Goal: Task Accomplishment & Management: Use online tool/utility

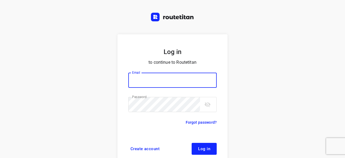
scroll to position [21, 0]
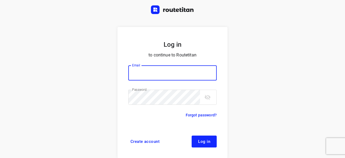
type input "[EMAIL_ADDRESS][DOMAIN_NAME]"
click at [200, 140] on span "Log in" at bounding box center [204, 141] width 12 height 4
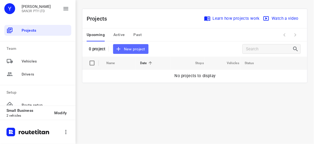
click at [136, 46] on span "New project" at bounding box center [130, 49] width 29 height 7
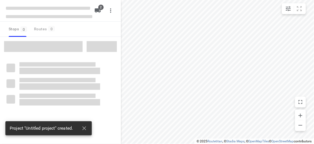
type input "distance"
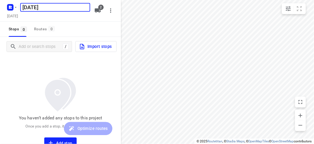
type input "[DATE]"
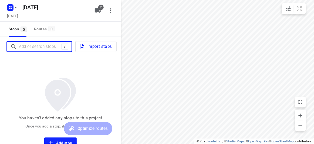
click at [28, 48] on input "Add or search stops" at bounding box center [40, 46] width 42 height 8
paste input "[STREET_ADDRESS][US_STATE]"
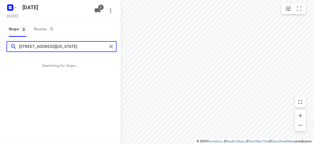
type input "[STREET_ADDRESS][US_STATE]"
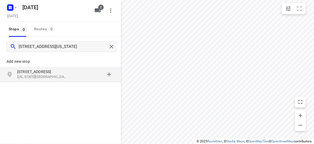
click at [53, 67] on div "[STREET_ADDRESS][US_STATE]" at bounding box center [60, 74] width 121 height 15
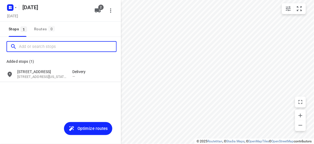
paste input "[STREET_ADDRESS]"
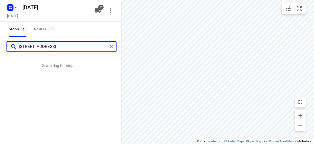
type input "[STREET_ADDRESS]"
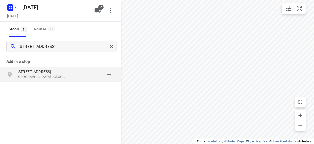
click at [78, 77] on div "grid" at bounding box center [93, 74] width 42 height 11
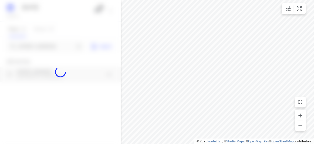
click at [59, 42] on div at bounding box center [60, 72] width 121 height 144
paste input "[STREET_ADDRESS]"
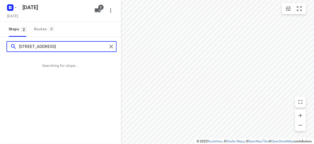
type input "[STREET_ADDRESS]"
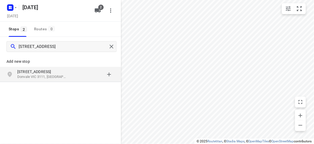
click at [28, 71] on p "[STREET_ADDRESS]" at bounding box center [42, 71] width 50 height 5
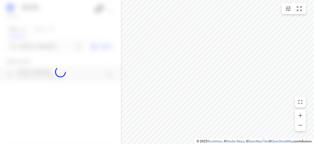
click at [29, 45] on div at bounding box center [60, 72] width 121 height 144
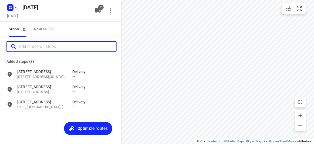
paste input "[STREET_ADDRESS][PERSON_NAME]"
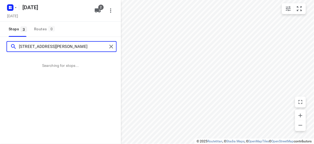
type input "[STREET_ADDRESS][PERSON_NAME]"
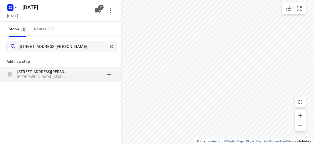
click at [59, 81] on div "[STREET_ADDRESS][PERSON_NAME]" at bounding box center [60, 74] width 121 height 15
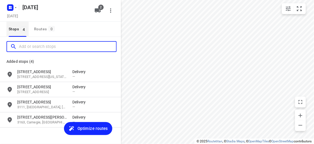
paste input "[STREET_ADDRESS][PERSON_NAME]"
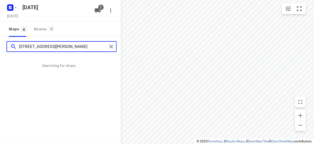
type input "[STREET_ADDRESS][PERSON_NAME]"
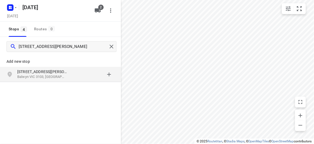
click at [38, 74] on p "Balwyn VIC 3103, [GEOGRAPHIC_DATA]" at bounding box center [42, 76] width 50 height 5
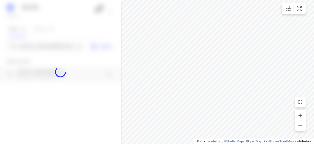
click at [31, 47] on div at bounding box center [60, 72] width 121 height 144
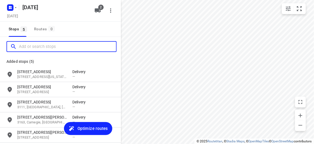
paste input "[STREET_ADDRESS][PERSON_NAME]"
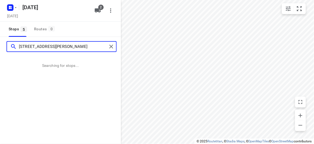
type input "[STREET_ADDRESS][PERSON_NAME]"
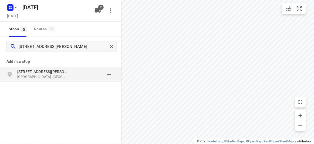
drag, startPoint x: 221, startPoint y: 143, endPoint x: 45, endPoint y: 70, distance: 190.7
click at [45, 70] on p "[STREET_ADDRESS][PERSON_NAME]" at bounding box center [42, 71] width 50 height 5
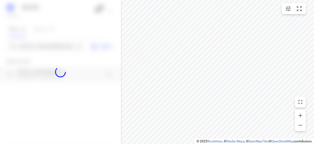
click at [38, 46] on div at bounding box center [60, 72] width 121 height 144
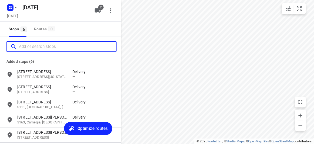
paste input "[STREET_ADDRESS][PERSON_NAME]"
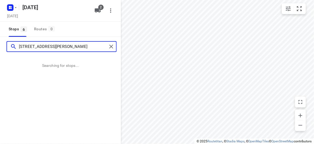
type input "[STREET_ADDRESS][PERSON_NAME]"
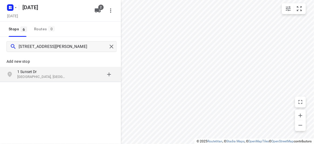
click at [41, 74] on p "[GEOGRAPHIC_DATA], [GEOGRAPHIC_DATA]" at bounding box center [42, 76] width 50 height 5
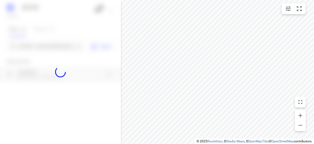
click at [49, 45] on div at bounding box center [60, 72] width 121 height 144
paste input "[STREET_ADDRESS][PERSON_NAME]"
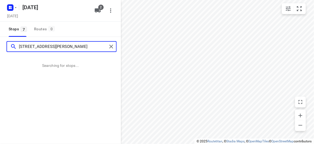
type input "[STREET_ADDRESS][PERSON_NAME]"
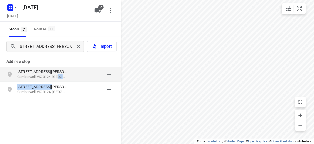
drag, startPoint x: 61, startPoint y: 82, endPoint x: 58, endPoint y: 79, distance: 4.6
click at [58, 79] on div "Add new stop [STREET_ADDRESS][PERSON_NAME] [STREET_ADDRESS][PERSON_NAME]" at bounding box center [60, 75] width 121 height 46
click at [47, 67] on div "[STREET_ADDRESS][PERSON_NAME]" at bounding box center [60, 74] width 121 height 15
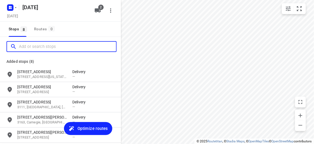
paste input "[STREET_ADDRESS][PERSON_NAME]"
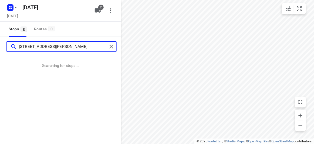
type input "[STREET_ADDRESS][PERSON_NAME]"
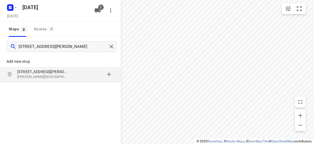
click at [73, 75] on div "grid" at bounding box center [93, 74] width 42 height 11
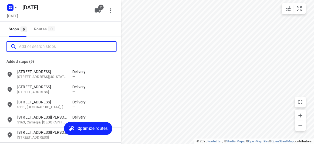
click at [43, 50] on input "Add or search stops" at bounding box center [67, 46] width 97 height 8
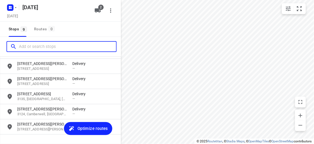
scroll to position [84, 0]
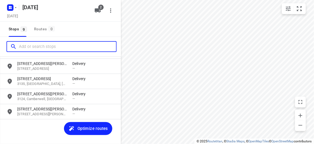
click at [40, 48] on input "Add or search stops" at bounding box center [67, 46] width 97 height 8
paste input "[STREET_ADDRESS]. [PERSON_NAME][GEOGRAPHIC_DATA] 3150"
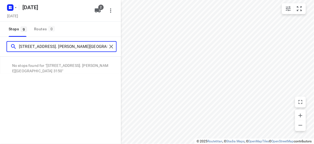
click at [32, 45] on input "[STREET_ADDRESS]. [PERSON_NAME][GEOGRAPHIC_DATA] 3150" at bounding box center [63, 46] width 88 height 8
click at [35, 46] on input "[STREET_ADDRESS]. [PERSON_NAME][GEOGRAPHIC_DATA] 3150" at bounding box center [63, 46] width 88 height 8
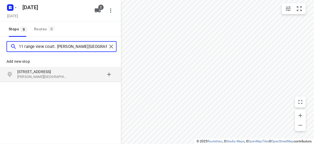
type input "11 range view court. [PERSON_NAME][GEOGRAPHIC_DATA] 3150"
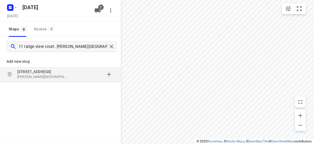
click at [55, 70] on p "[STREET_ADDRESS]" at bounding box center [42, 71] width 50 height 5
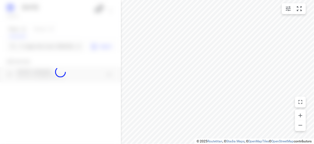
click at [44, 45] on div at bounding box center [60, 72] width 121 height 144
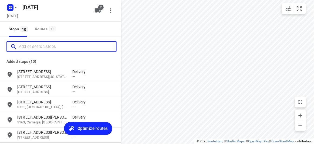
paste input "[STREET_ADDRESS][PERSON_NAME]"
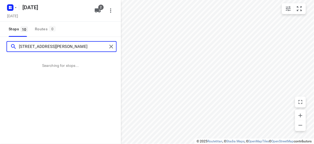
type input "[STREET_ADDRESS][PERSON_NAME]"
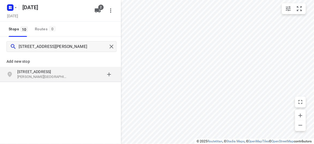
click at [21, 79] on div "[STREET_ADDRESS][PERSON_NAME]" at bounding box center [60, 74] width 121 height 15
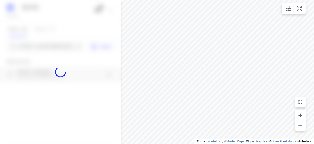
click at [30, 43] on div at bounding box center [60, 72] width 121 height 144
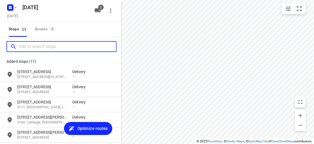
paste input "[STREET_ADDRESS]"
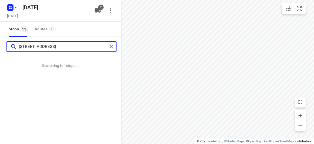
type input "[STREET_ADDRESS]"
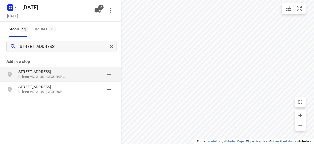
click at [17, 77] on div "grid" at bounding box center [11, 74] width 11 height 11
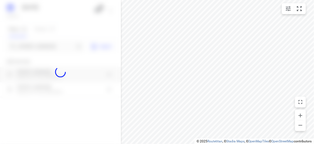
click at [30, 49] on div at bounding box center [60, 72] width 121 height 144
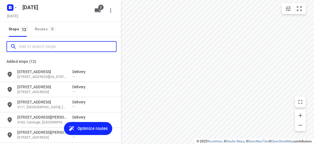
paste input "[STREET_ADDRESS]"
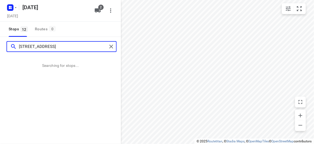
type input "[STREET_ADDRESS]"
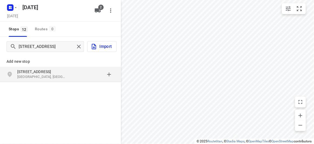
click at [50, 69] on p "[STREET_ADDRESS]" at bounding box center [42, 71] width 50 height 5
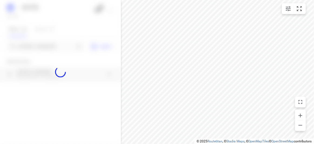
click at [48, 45] on div at bounding box center [60, 72] width 121 height 144
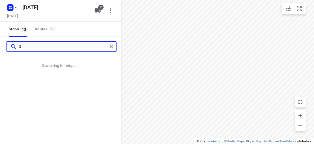
paste input "[STREET_ADDRESS][PERSON_NAME]"
type input "[STREET_ADDRESS][PERSON_NAME]"
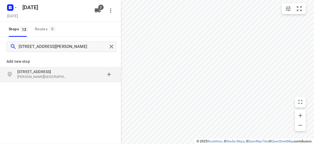
click at [73, 76] on div "grid" at bounding box center [93, 74] width 42 height 11
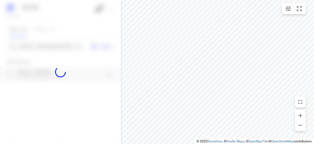
click at [43, 45] on div at bounding box center [60, 72] width 121 height 144
click at [43, 46] on div at bounding box center [60, 72] width 121 height 144
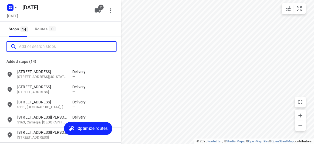
paste input "[STREET_ADDRESS][PERSON_NAME][PERSON_NAME]"
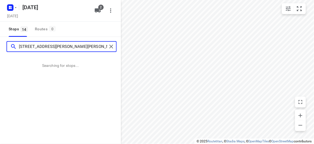
type input "[STREET_ADDRESS][PERSON_NAME][PERSON_NAME]"
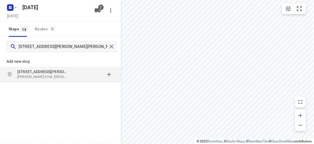
click at [81, 81] on div "[STREET_ADDRESS][PERSON_NAME][PERSON_NAME]" at bounding box center [60, 74] width 121 height 15
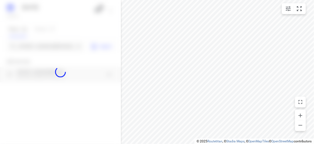
click at [56, 50] on div at bounding box center [60, 72] width 121 height 144
click at [56, 47] on div at bounding box center [60, 72] width 121 height 144
click at [56, 47] on div "[DATE], Sep 01 2 Stops 14 Routes 0 4 [PERSON_NAME] [GEOGRAPHIC_DATA][PERSON_NAM…" at bounding box center [60, 72] width 121 height 144
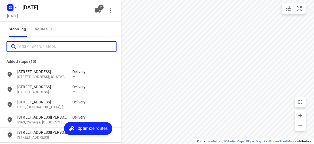
paste input "[STREET_ADDRESS][PERSON_NAME]"
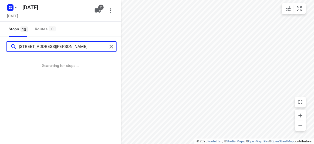
type input "[STREET_ADDRESS][PERSON_NAME]"
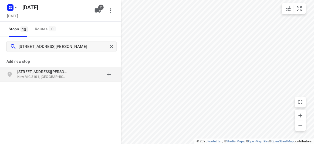
click at [41, 71] on p "[STREET_ADDRESS][PERSON_NAME]" at bounding box center [42, 71] width 50 height 5
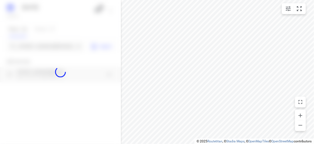
click at [31, 48] on div at bounding box center [60, 72] width 121 height 144
paste input "[STREET_ADDRESS]"
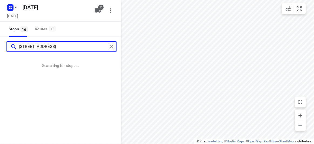
type input "[STREET_ADDRESS]"
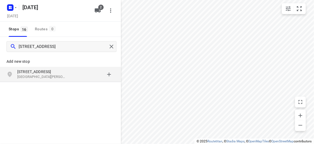
click at [58, 70] on p "[STREET_ADDRESS]" at bounding box center [42, 71] width 50 height 5
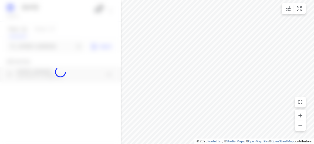
click at [44, 47] on div at bounding box center [60, 72] width 121 height 144
click at [44, 44] on div at bounding box center [60, 72] width 121 height 144
paste input "[STREET_ADDRESS]"
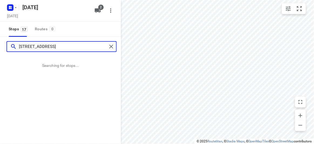
type input "[STREET_ADDRESS]"
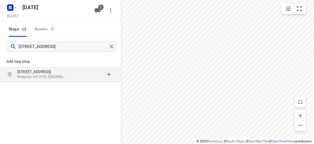
click at [47, 67] on div "[STREET_ADDRESS]" at bounding box center [60, 74] width 121 height 15
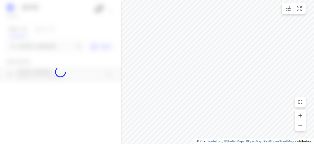
click at [41, 46] on div at bounding box center [60, 72] width 121 height 144
paste input "[STREET_ADDRESS][PERSON_NAME]"
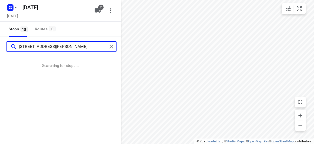
type input "[STREET_ADDRESS][PERSON_NAME]"
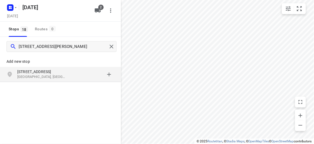
click at [64, 75] on p "[GEOGRAPHIC_DATA], [GEOGRAPHIC_DATA]" at bounding box center [42, 76] width 50 height 5
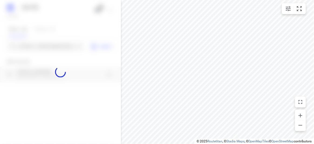
click at [43, 45] on div at bounding box center [60, 72] width 121 height 144
click at [42, 45] on div at bounding box center [60, 72] width 121 height 144
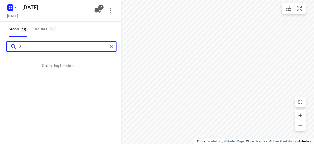
paste input "[PERSON_NAME] close [PERSON_NAME] south 3130"
type input "[STREET_ADDRESS][PERSON_NAME][PERSON_NAME]"
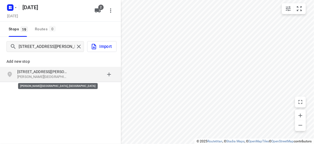
click at [52, 74] on p "[PERSON_NAME][GEOGRAPHIC_DATA], [GEOGRAPHIC_DATA]" at bounding box center [42, 76] width 50 height 5
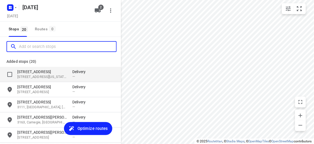
paste input "[STREET_ADDRESS]"
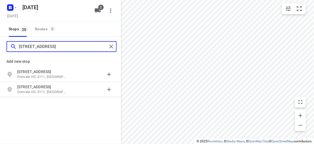
type input "[STREET_ADDRESS]"
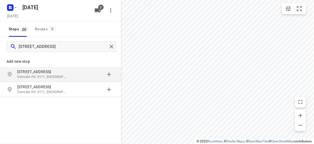
click at [67, 76] on div "[STREET_ADDRESS]" at bounding box center [44, 74] width 55 height 11
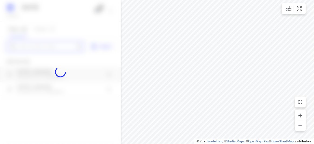
paste input "[STREET_ADDRESS]"
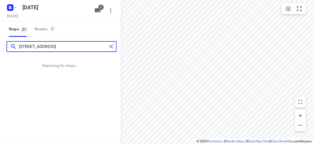
type input "[STREET_ADDRESS]"
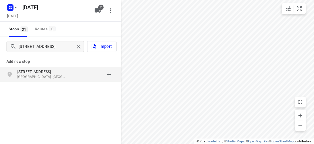
click at [81, 65] on div "Add new stop" at bounding box center [60, 59] width 121 height 15
click at [81, 67] on div "[STREET_ADDRESS]" at bounding box center [60, 74] width 121 height 15
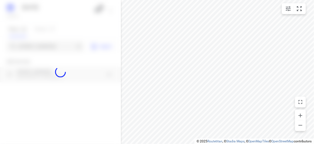
click at [51, 48] on div at bounding box center [60, 72] width 121 height 144
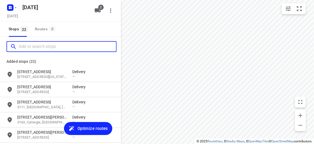
paste input "[STREET_ADDRESS]"
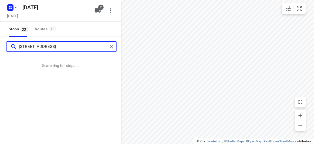
type input "[STREET_ADDRESS]"
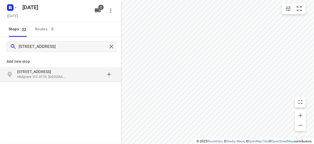
click at [73, 69] on div "grid" at bounding box center [93, 74] width 42 height 11
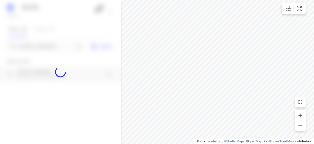
click at [46, 42] on div at bounding box center [60, 72] width 121 height 144
click at [47, 44] on div at bounding box center [60, 72] width 121 height 144
paste input "[STREET_ADDRESS]"
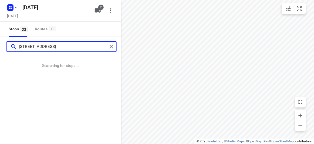
type input "[STREET_ADDRESS]"
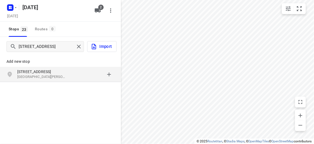
click at [31, 74] on p "[GEOGRAPHIC_DATA][PERSON_NAME]" at bounding box center [42, 76] width 50 height 5
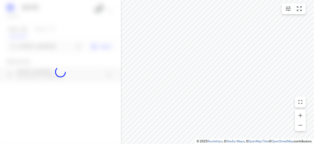
click at [38, 47] on div at bounding box center [60, 72] width 121 height 144
click at [36, 48] on div at bounding box center [60, 72] width 121 height 144
click at [36, 50] on input "Add or search stops" at bounding box center [47, 46] width 56 height 8
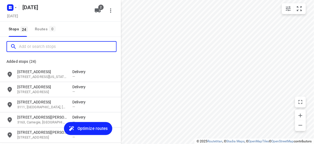
paste input "[STREET_ADDRESS]"
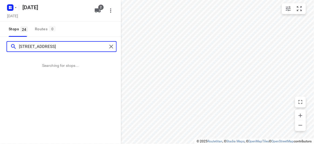
type input "[STREET_ADDRESS]"
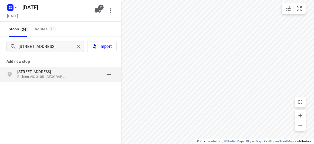
click at [76, 74] on div "grid" at bounding box center [93, 74] width 42 height 11
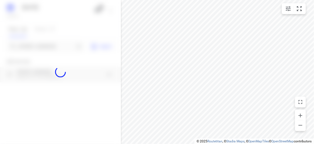
click at [54, 52] on div at bounding box center [60, 72] width 121 height 144
click at [52, 47] on div at bounding box center [60, 72] width 121 height 144
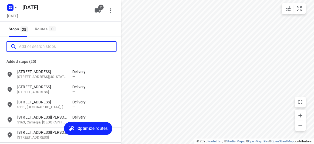
paste input "[STREET_ADDRESS][PERSON_NAME]"
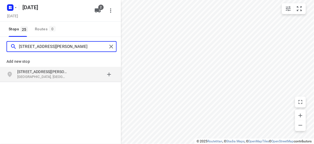
type input "[STREET_ADDRESS][PERSON_NAME]"
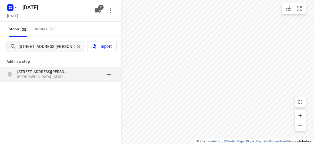
click at [47, 70] on p "[STREET_ADDRESS][PERSON_NAME]" at bounding box center [42, 71] width 50 height 5
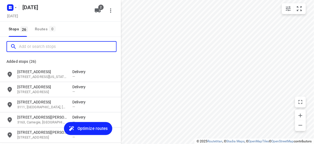
drag, startPoint x: 21, startPoint y: 45, endPoint x: 26, endPoint y: 48, distance: 6.4
click at [21, 45] on input "Add or search stops" at bounding box center [67, 46] width 97 height 8
click at [27, 47] on input "Add or search stops" at bounding box center [67, 46] width 97 height 8
paste input "[STREET_ADDRESS][PERSON_NAME]"
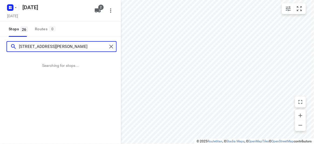
type input "[STREET_ADDRESS][PERSON_NAME]"
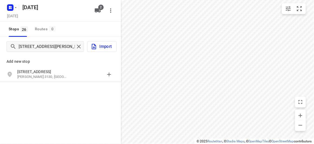
click at [48, 69] on p "[STREET_ADDRESS]" at bounding box center [42, 71] width 50 height 5
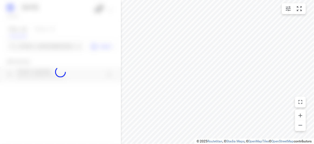
click at [46, 43] on div at bounding box center [60, 72] width 121 height 144
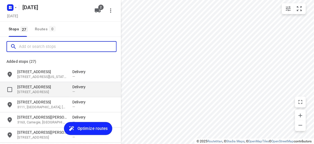
paste input "61 Excelsior Circuit Mulgrave 3170"
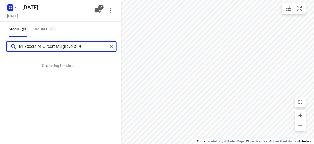
type input "61 Excelsior Circuit Mulgrave 3170"
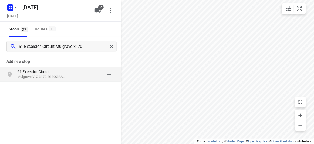
click at [47, 74] on p "Mulgrave VIC 3170, [GEOGRAPHIC_DATA]" at bounding box center [42, 76] width 50 height 5
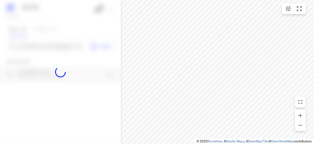
click at [38, 46] on div at bounding box center [60, 72] width 121 height 144
click at [38, 46] on div "[DATE], Sep 01 2 Stops 27 Routes 0 61 Excelsior Circuit Mulgrave 3170 Import Ad…" at bounding box center [60, 72] width 121 height 144
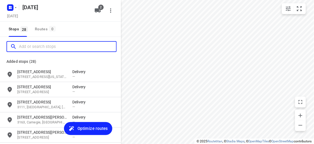
paste input "[STREET_ADDRESS]"
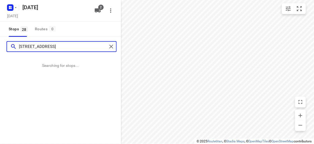
type input "[STREET_ADDRESS]"
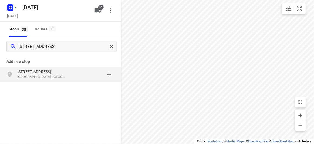
click at [26, 55] on div "[STREET_ADDRESS]" at bounding box center [60, 46] width 121 height 19
click at [38, 68] on div "[STREET_ADDRESS]" at bounding box center [60, 74] width 121 height 15
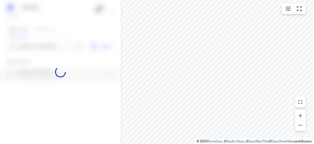
click at [39, 45] on div at bounding box center [60, 72] width 121 height 144
click at [39, 47] on div at bounding box center [60, 72] width 121 height 144
paste input "[STREET_ADDRESS]"
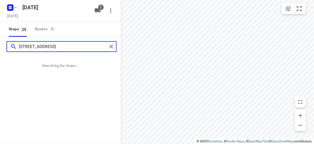
type input "[STREET_ADDRESS]"
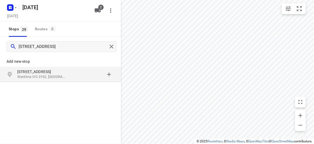
click at [45, 76] on p "Wantirna VIC 3152, [GEOGRAPHIC_DATA]" at bounding box center [42, 76] width 50 height 5
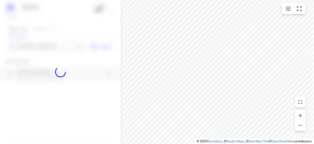
click at [40, 42] on div at bounding box center [60, 72] width 121 height 144
click at [41, 45] on div at bounding box center [60, 72] width 121 height 144
paste input "[STREET_ADDRESS] . Balwyn 3103"
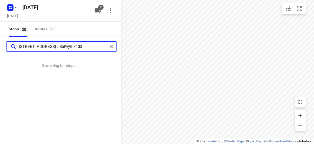
type input "[STREET_ADDRESS] . Balwyn 3103"
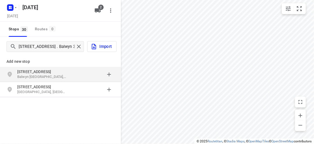
click at [21, 74] on p "[STREET_ADDRESS]" at bounding box center [42, 71] width 50 height 5
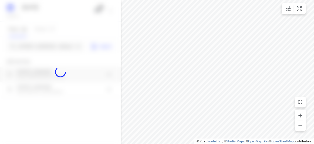
click at [45, 46] on div at bounding box center [60, 72] width 121 height 144
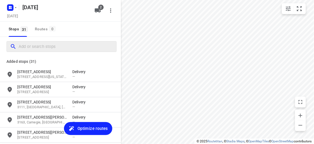
click at [42, 41] on div at bounding box center [61, 46] width 110 height 11
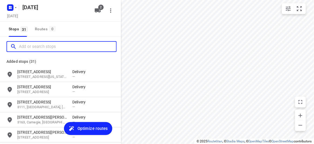
click at [43, 43] on input "Add or search stops" at bounding box center [67, 46] width 97 height 8
paste input "12 [GEOGRAPHIC_DATA]"
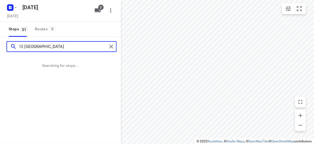
type input "12 [GEOGRAPHIC_DATA]"
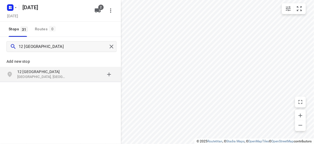
click at [60, 81] on div "[STREET_ADDRESS]" at bounding box center [60, 74] width 121 height 15
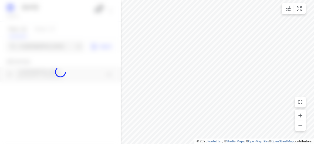
click at [37, 48] on div at bounding box center [60, 72] width 121 height 144
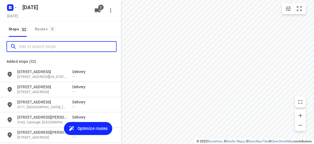
paste input "[STREET_ADDRESS]"
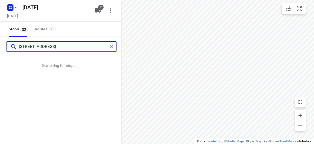
type input "[STREET_ADDRESS]"
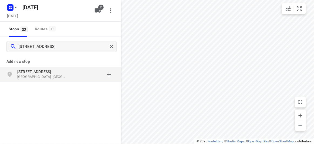
click at [61, 80] on div "[STREET_ADDRESS]" at bounding box center [60, 74] width 121 height 15
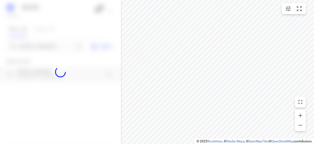
click at [51, 46] on div at bounding box center [60, 72] width 121 height 144
click at [50, 44] on div at bounding box center [60, 72] width 121 height 144
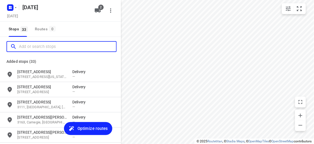
click at [50, 44] on input "Add or search stops" at bounding box center [67, 46] width 97 height 8
paste input "[STREET_ADDRESS][PERSON_NAME]"
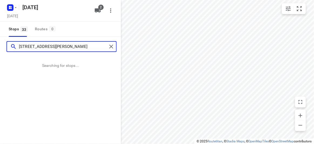
type input "[STREET_ADDRESS][PERSON_NAME]"
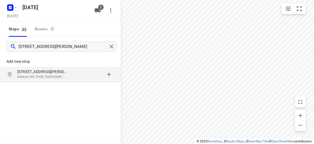
click at [32, 77] on p "Balwyn VIC 3103, [GEOGRAPHIC_DATA]" at bounding box center [42, 76] width 50 height 5
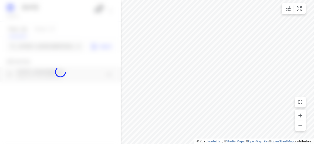
click at [34, 47] on div at bounding box center [60, 72] width 121 height 144
paste input "2 eyre ct [DEMOGRAPHIC_DATA][GEOGRAPHIC_DATA] 3107"
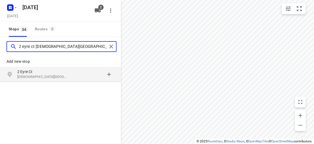
type input "2 eyre ct [DEMOGRAPHIC_DATA][GEOGRAPHIC_DATA] 3107"
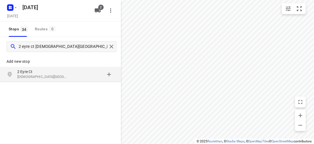
click at [27, 77] on p "[DEMOGRAPHIC_DATA][GEOGRAPHIC_DATA], [GEOGRAPHIC_DATA]" at bounding box center [42, 76] width 50 height 5
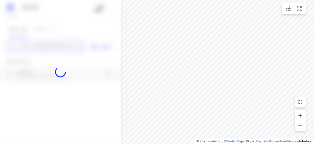
click at [36, 49] on div "[DATE], Sep 01 2 Stops 34 Routes 0 2 eyre ct [GEOGRAPHIC_DATA] 3107 Import Add …" at bounding box center [60, 72] width 121 height 144
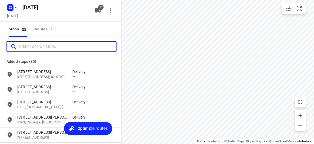
paste input "[STREET_ADDRESS]"
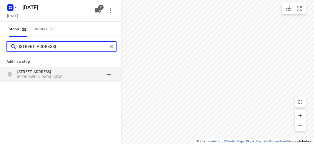
type input "[STREET_ADDRESS]"
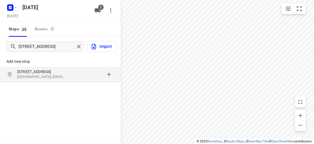
click at [60, 75] on p "[GEOGRAPHIC_DATA], [GEOGRAPHIC_DATA]" at bounding box center [42, 76] width 50 height 5
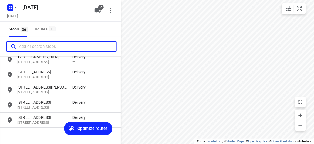
scroll to position [492, 0]
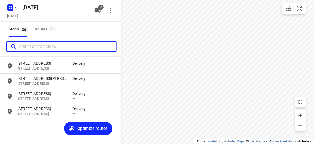
click at [56, 42] on input "Add or search stops" at bounding box center [67, 46] width 97 height 8
click at [56, 47] on input "Add or search stops" at bounding box center [67, 46] width 97 height 8
paste input "[STREET_ADDRESS]"
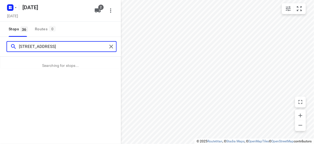
type input "[STREET_ADDRESS]"
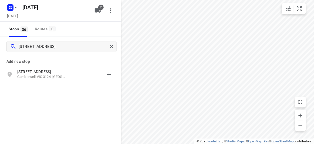
click at [55, 65] on div "Add new stop" at bounding box center [60, 59] width 121 height 15
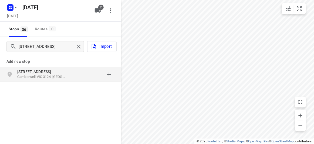
click at [58, 70] on p "[STREET_ADDRESS]" at bounding box center [42, 71] width 50 height 5
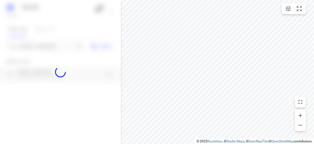
click at [40, 45] on div at bounding box center [60, 72] width 121 height 144
click at [40, 45] on input "[STREET_ADDRESS]" at bounding box center [47, 46] width 56 height 8
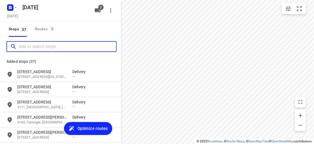
scroll to position [0, 0]
paste input "[STREET_ADDRESS][PERSON_NAME][PERSON_NAME]"
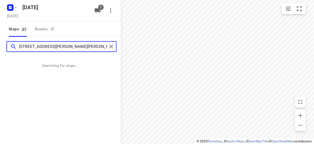
type input "[STREET_ADDRESS][PERSON_NAME][PERSON_NAME]"
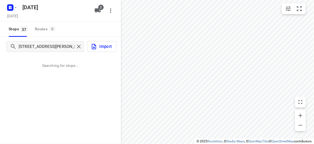
click at [82, 77] on div "[STREET_ADDRESS][PERSON_NAME][PERSON_NAME] Searching for stops..." at bounding box center [60, 109] width 121 height 144
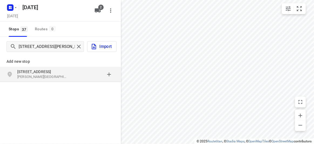
click at [79, 76] on div "grid" at bounding box center [93, 74] width 42 height 11
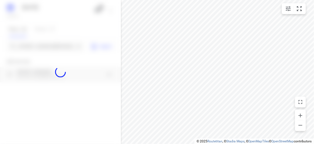
click at [41, 46] on div at bounding box center [60, 72] width 121 height 144
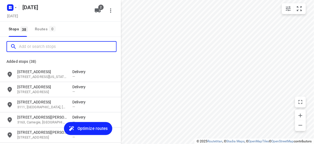
click at [41, 46] on input "Add or search stops" at bounding box center [67, 46] width 97 height 8
paste input "[STREET_ADDRESS][PERSON_NAME][PERSON_NAME]"
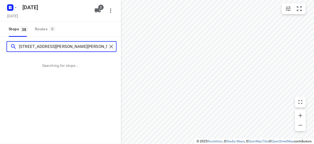
type input "[STREET_ADDRESS][PERSON_NAME][PERSON_NAME]"
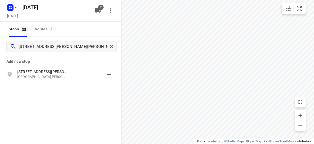
click at [34, 65] on div "Add new stop" at bounding box center [60, 59] width 121 height 15
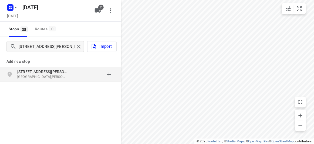
click at [37, 73] on p "[STREET_ADDRESS][PERSON_NAME]" at bounding box center [42, 71] width 50 height 5
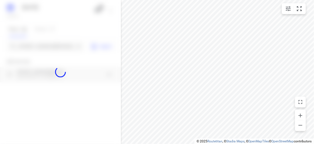
click at [36, 46] on div at bounding box center [60, 72] width 121 height 144
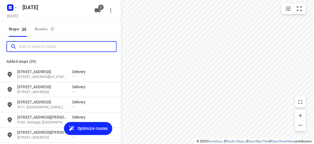
paste input "[GEOGRAPHIC_DATA]"
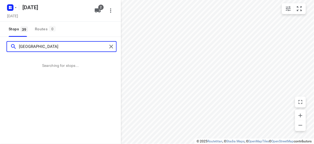
type input "[GEOGRAPHIC_DATA]"
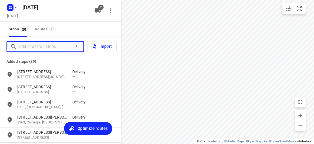
click at [73, 49] on input "Add or search stops" at bounding box center [46, 46] width 54 height 8
click at [59, 49] on input "Add or search stops" at bounding box center [67, 46] width 97 height 8
paste input "[STREET_ADDRESS][PERSON_NAME][PERSON_NAME]"
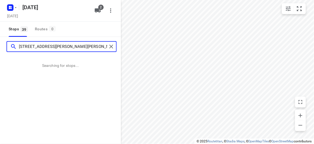
type input "[STREET_ADDRESS][PERSON_NAME][PERSON_NAME]"
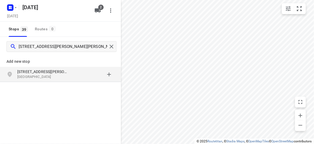
click at [74, 78] on div "grid" at bounding box center [93, 74] width 42 height 11
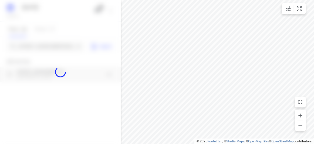
click at [43, 49] on div at bounding box center [60, 72] width 121 height 144
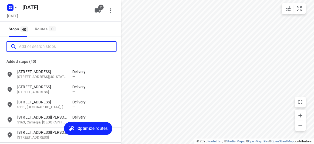
click at [43, 49] on input "Add or search stops" at bounding box center [67, 46] width 97 height 8
paste input "[STREET_ADDRESS][PERSON_NAME]"
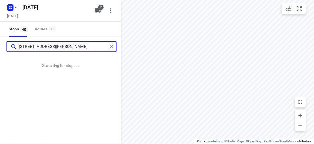
type input "[STREET_ADDRESS][PERSON_NAME]"
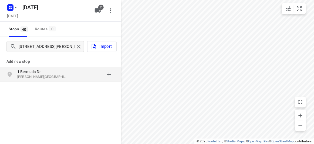
click at [68, 74] on div "[STREET_ADDRESS][PERSON_NAME]" at bounding box center [44, 74] width 55 height 11
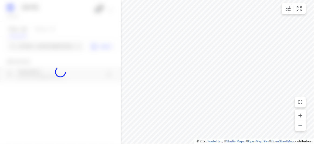
click at [36, 43] on div at bounding box center [60, 72] width 121 height 144
click at [38, 46] on div at bounding box center [60, 72] width 121 height 144
paste input "[STREET_ADDRESS]"
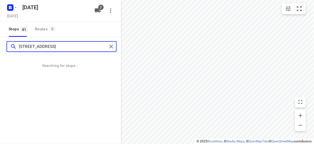
type input "[STREET_ADDRESS]"
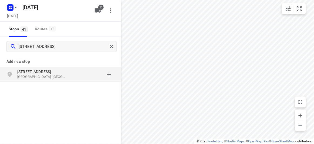
click at [51, 64] on p "Add new stop" at bounding box center [60, 61] width 108 height 6
click at [53, 69] on p "[STREET_ADDRESS]" at bounding box center [42, 71] width 50 height 5
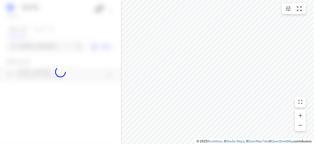
click at [39, 44] on div at bounding box center [60, 72] width 121 height 144
click at [40, 45] on div at bounding box center [60, 72] width 121 height 144
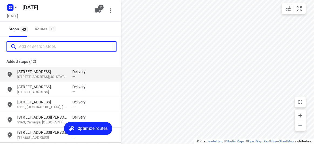
paste input "[STREET_ADDRESS]"
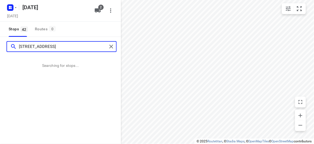
type input "[STREET_ADDRESS]"
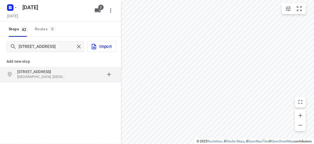
click at [45, 73] on p "[STREET_ADDRESS]" at bounding box center [42, 71] width 50 height 5
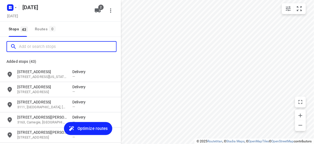
paste input "[STREET_ADDRESS]"
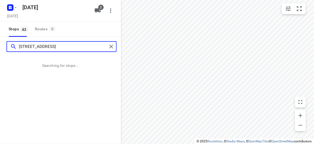
type input "[STREET_ADDRESS]"
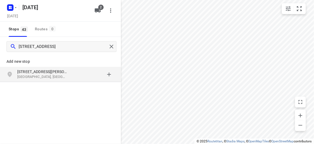
click at [64, 79] on div "[STREET_ADDRESS]" at bounding box center [60, 74] width 121 height 15
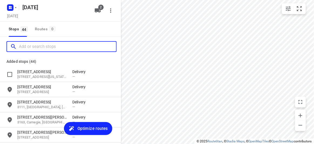
paste input "[STREET_ADDRESS]"
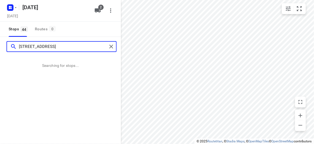
type input "[STREET_ADDRESS]"
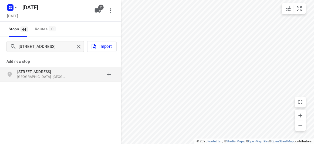
click at [50, 70] on p "[STREET_ADDRESS]" at bounding box center [42, 71] width 50 height 5
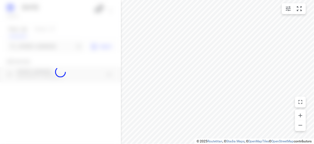
click at [42, 49] on div at bounding box center [60, 72] width 121 height 144
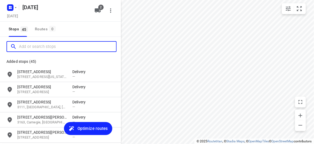
click at [42, 49] on input "Add or search stops" at bounding box center [67, 46] width 97 height 8
paste input "[STREET_ADDRESS][PERSON_NAME]"
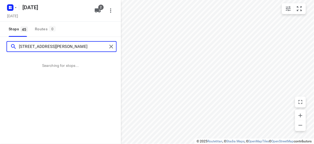
type input "[STREET_ADDRESS][PERSON_NAME]"
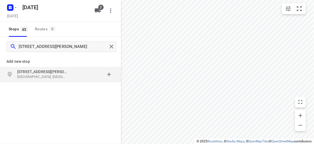
click at [59, 71] on p "[STREET_ADDRESS][PERSON_NAME]" at bounding box center [42, 71] width 50 height 5
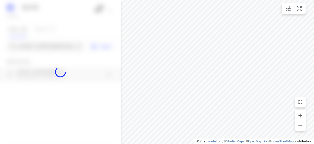
click at [41, 42] on div "[DATE], Sep 01 2 Stops 45 Routes 0 [STREET_ADDRESS][PERSON_NAME] Import Add new…" at bounding box center [60, 72] width 121 height 144
click at [43, 47] on div at bounding box center [60, 72] width 121 height 144
click at [43, 47] on div "[DATE], Sep 01 2 Stops 45 Routes 0 [STREET_ADDRESS][PERSON_NAME] Import Add new…" at bounding box center [60, 72] width 121 height 144
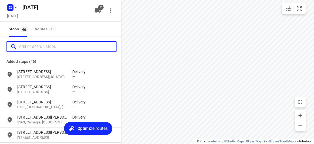
paste input "[STREET_ADDRESS][PERSON_NAME]"
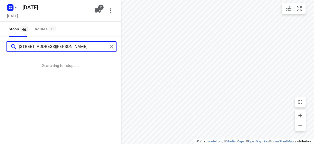
type input "[STREET_ADDRESS][PERSON_NAME]"
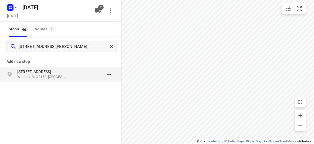
click at [63, 64] on div "Add new stop" at bounding box center [60, 59] width 121 height 15
click at [64, 68] on div "[STREET_ADDRESS][PERSON_NAME]" at bounding box center [60, 74] width 121 height 15
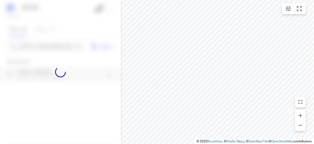
click at [53, 46] on div at bounding box center [60, 72] width 121 height 144
paste input "[STREET_ADDRESS]"
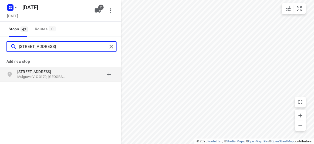
type input "[STREET_ADDRESS]"
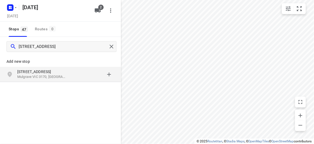
click at [39, 69] on p "[STREET_ADDRESS]" at bounding box center [42, 71] width 50 height 5
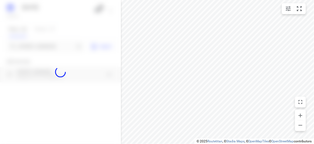
click at [30, 49] on div at bounding box center [60, 72] width 121 height 144
click at [30, 46] on div at bounding box center [60, 72] width 121 height 144
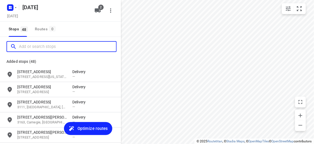
paste input "[STREET_ADDRESS][PERSON_NAME][PERSON_NAME]"
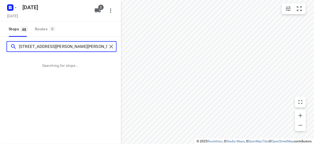
type input "[STREET_ADDRESS][PERSON_NAME][PERSON_NAME]"
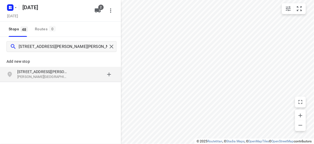
click at [84, 86] on div "Add new stop [STREET_ADDRESS][PERSON_NAME][PERSON_NAME]" at bounding box center [60, 86] width 121 height 60
click at [72, 74] on div "grid" at bounding box center [93, 74] width 42 height 11
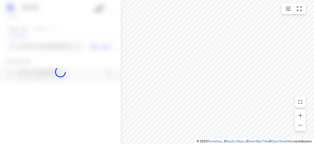
click at [49, 46] on div at bounding box center [60, 72] width 121 height 144
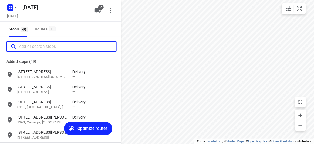
paste input "[STREET_ADDRESS][PERSON_NAME][PERSON_NAME]"
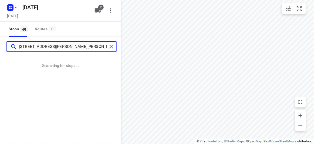
type input "[STREET_ADDRESS][PERSON_NAME][PERSON_NAME]"
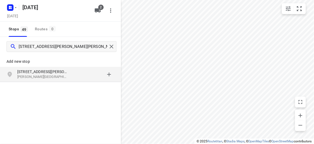
click at [46, 75] on p "[PERSON_NAME][GEOGRAPHIC_DATA], [GEOGRAPHIC_DATA]" at bounding box center [42, 76] width 50 height 5
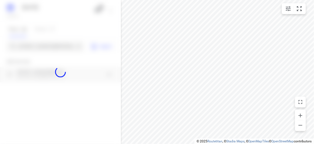
click at [34, 43] on div at bounding box center [60, 72] width 121 height 144
click at [35, 45] on div at bounding box center [60, 72] width 121 height 144
paste input "[STREET_ADDRESS]"
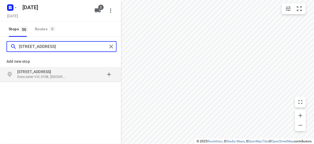
type input "[STREET_ADDRESS]"
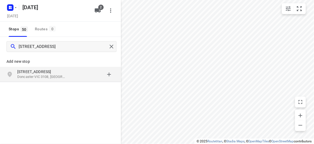
click at [62, 67] on div "[STREET_ADDRESS]" at bounding box center [60, 74] width 121 height 15
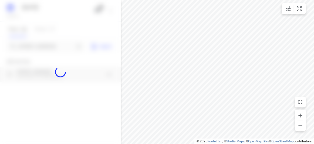
click at [46, 44] on div at bounding box center [60, 72] width 121 height 144
click at [47, 45] on div at bounding box center [60, 72] width 121 height 144
click at [47, 46] on input "[STREET_ADDRESS]" at bounding box center [47, 46] width 56 height 8
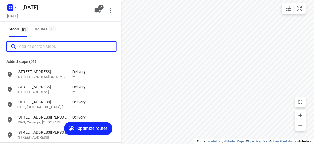
paste input "[STREET_ADDRESS][PERSON_NAME]"
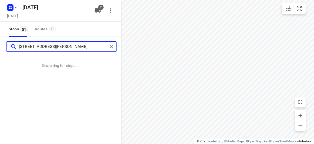
type input "[STREET_ADDRESS][PERSON_NAME]"
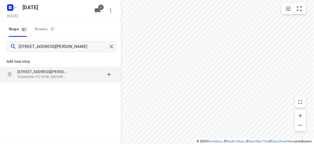
click at [57, 79] on div "[STREET_ADDRESS][PERSON_NAME]" at bounding box center [60, 74] width 121 height 15
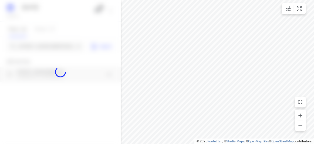
click at [43, 48] on div at bounding box center [60, 72] width 121 height 144
click at [43, 45] on div at bounding box center [60, 72] width 121 height 144
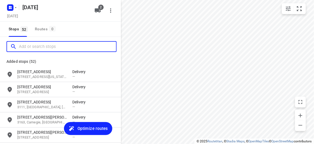
paste input "[STREET_ADDRESS][US_STATE]"
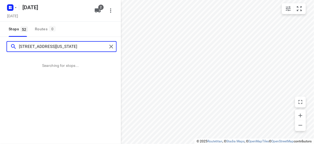
type input "[STREET_ADDRESS][US_STATE]"
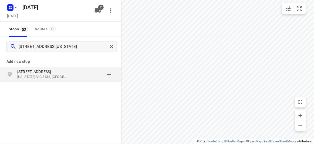
click at [56, 73] on p "[STREET_ADDRESS]" at bounding box center [42, 71] width 50 height 5
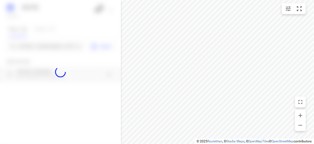
click at [47, 40] on div "[DATE], Sep 01 2 Stops 52 Routes 0 [STREET_ADDRESS][US_STATE] Import Add new st…" at bounding box center [60, 72] width 121 height 144
click at [48, 44] on div at bounding box center [60, 72] width 121 height 144
click at [51, 47] on div at bounding box center [60, 72] width 121 height 144
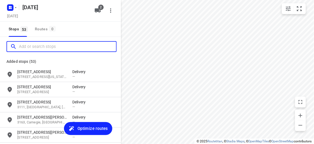
paste input "[STREET_ADDRESS]"
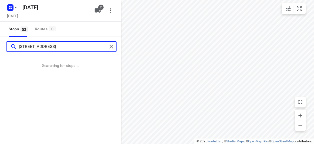
type input "[STREET_ADDRESS]"
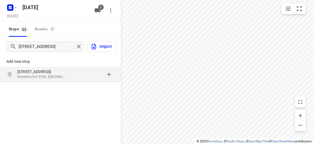
click at [8, 60] on p "Add new stop" at bounding box center [60, 61] width 108 height 6
click at [31, 74] on p "Wantirna VIC 3152, [GEOGRAPHIC_DATA]" at bounding box center [42, 76] width 50 height 5
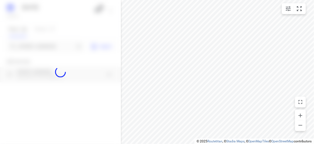
click at [27, 45] on div at bounding box center [60, 72] width 121 height 144
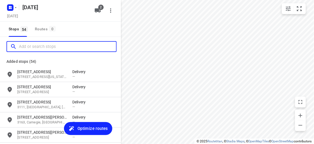
paste input "[STREET_ADDRESS][PERSON_NAME]"
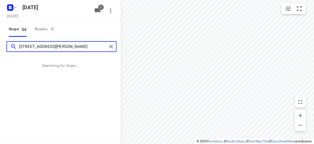
type input "[STREET_ADDRESS][PERSON_NAME]"
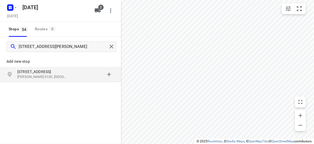
click at [65, 84] on div "Add [GEOGRAPHIC_DATA][STREET_ADDRESS][PERSON_NAME]" at bounding box center [60, 86] width 121 height 60
click at [61, 77] on p "[PERSON_NAME] 3130, [GEOGRAPHIC_DATA]" at bounding box center [42, 76] width 50 height 5
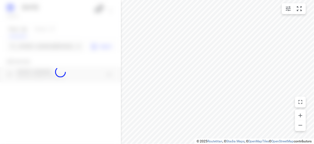
click at [46, 50] on div at bounding box center [60, 72] width 121 height 144
paste input "[STREET_ADDRESS][PERSON_NAME][PERSON_NAME][PERSON_NAME]"
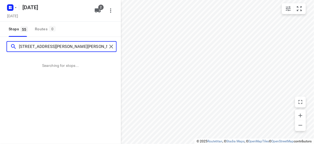
type input "[STREET_ADDRESS][PERSON_NAME][PERSON_NAME][PERSON_NAME]"
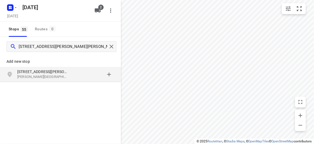
click at [68, 69] on p "[STREET_ADDRESS][PERSON_NAME]" at bounding box center [44, 71] width 55 height 5
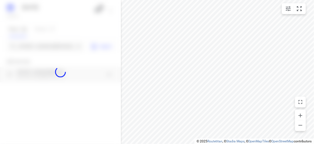
click at [45, 47] on div at bounding box center [60, 72] width 121 height 144
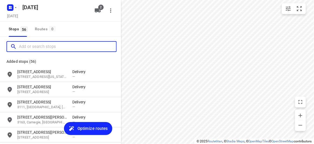
paste input "[STREET_ADDRESS][PERSON_NAME][PERSON_NAME]"
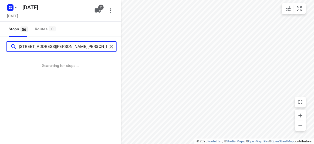
type input "[STREET_ADDRESS][PERSON_NAME][PERSON_NAME]"
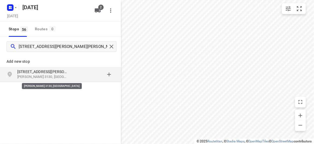
click at [61, 76] on p "[PERSON_NAME] 3130, [GEOGRAPHIC_DATA]" at bounding box center [42, 76] width 50 height 5
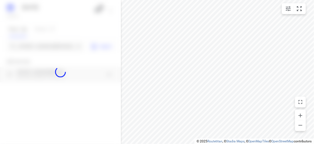
click at [46, 49] on div at bounding box center [60, 72] width 121 height 144
click at [46, 48] on div at bounding box center [60, 72] width 121 height 144
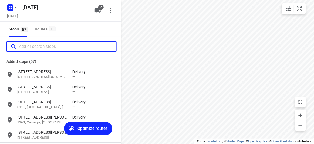
click at [46, 49] on input "Add or search stops" at bounding box center [67, 46] width 97 height 8
paste input "[STREET_ADDRESS][PERSON_NAME]"
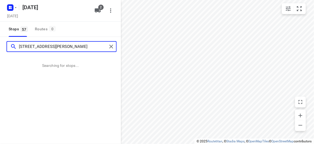
type input "[STREET_ADDRESS][PERSON_NAME]"
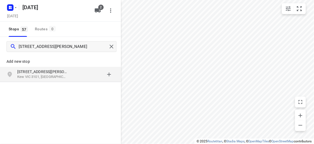
click at [82, 83] on div "Add new stop [STREET_ADDRESS][PERSON_NAME]" at bounding box center [60, 86] width 121 height 60
click at [79, 74] on div "grid" at bounding box center [93, 74] width 42 height 11
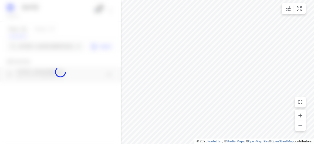
click at [32, 40] on div at bounding box center [60, 72] width 121 height 144
click at [33, 43] on div at bounding box center [60, 72] width 121 height 144
click at [35, 45] on div at bounding box center [60, 72] width 121 height 144
paste input "[STREET_ADDRESS][PERSON_NAME]"
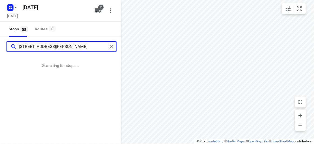
type input "[STREET_ADDRESS][PERSON_NAME]"
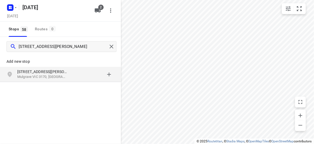
click at [90, 71] on div "grid" at bounding box center [93, 74] width 42 height 11
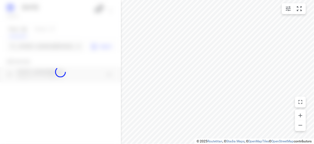
click at [50, 48] on div at bounding box center [60, 72] width 121 height 144
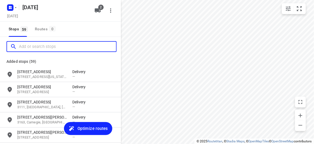
paste input "[STREET_ADDRESS]"
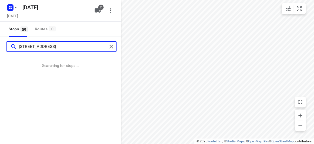
type input "[STREET_ADDRESS]"
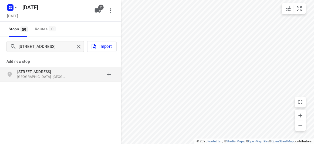
click at [75, 80] on div "[STREET_ADDRESS]" at bounding box center [60, 74] width 121 height 15
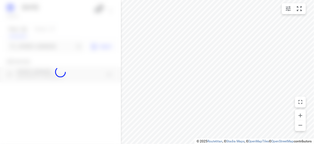
click at [32, 48] on div at bounding box center [60, 72] width 121 height 144
click at [32, 47] on div at bounding box center [60, 72] width 121 height 144
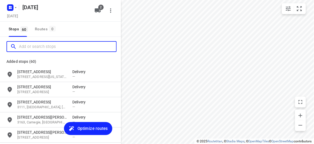
paste input "[STREET_ADDRESS]"
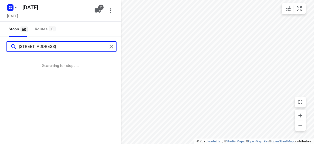
type input "[STREET_ADDRESS]"
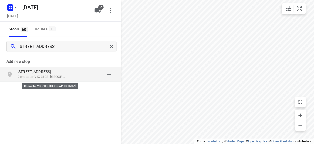
click at [52, 71] on p "[STREET_ADDRESS]" at bounding box center [42, 71] width 50 height 5
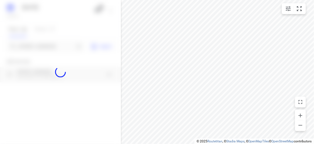
click at [29, 48] on div at bounding box center [60, 72] width 121 height 144
paste input "[STREET_ADDRESS][PERSON_NAME][PERSON_NAME][PERSON_NAME]"
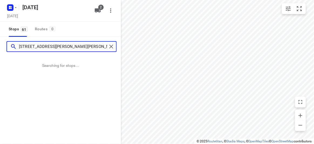
type input "[STREET_ADDRESS][PERSON_NAME][PERSON_NAME][PERSON_NAME]"
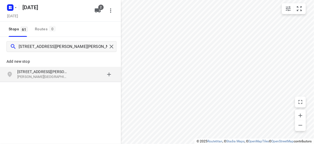
click at [74, 73] on div "grid" at bounding box center [93, 74] width 42 height 11
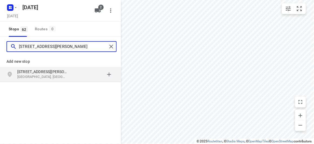
type input "[STREET_ADDRESS][PERSON_NAME]"
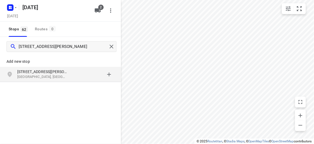
click at [55, 71] on p "[STREET_ADDRESS][PERSON_NAME]" at bounding box center [42, 71] width 50 height 5
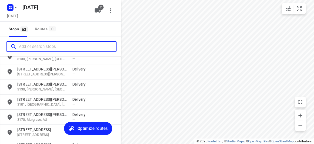
scroll to position [900, 0]
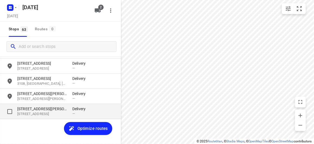
click at [50, 109] on p "[STREET_ADDRESS][PERSON_NAME]" at bounding box center [42, 108] width 50 height 5
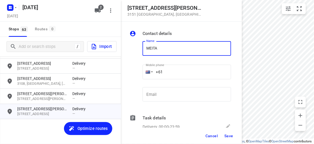
type input "MEITA"
click at [169, 74] on input "+61" at bounding box center [186, 71] width 88 height 15
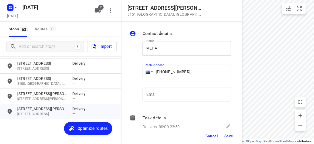
type input "[PHONE_NUMBER]"
click at [185, 55] on input "MEITA" at bounding box center [186, 48] width 88 height 15
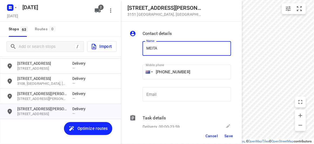
click at [188, 33] on div "Contact details" at bounding box center [186, 33] width 88 height 6
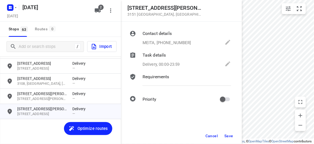
click at [229, 45] on icon at bounding box center [227, 42] width 6 height 6
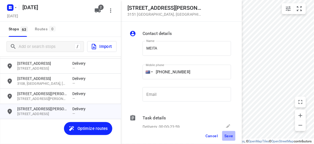
click at [231, 136] on span "Save" at bounding box center [228, 135] width 9 height 4
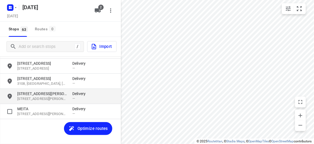
click at [39, 98] on p "[STREET_ADDRESS][PERSON_NAME][PERSON_NAME]" at bounding box center [42, 98] width 50 height 5
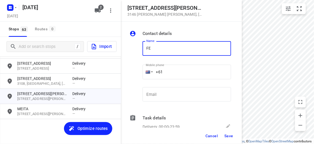
type input "FEIFEI LI 3/8"
click at [164, 77] on input "+61" at bounding box center [186, 71] width 88 height 15
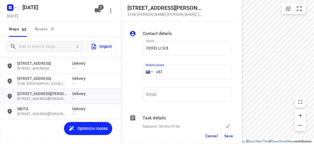
paste input "435888928"
type input "[PHONE_NUMBER]"
click at [224, 132] on button "Save" at bounding box center [228, 136] width 13 height 10
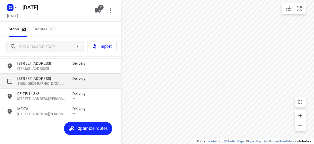
click at [48, 81] on p "3108, [GEOGRAPHIC_DATA], [GEOGRAPHIC_DATA]" at bounding box center [42, 83] width 50 height 5
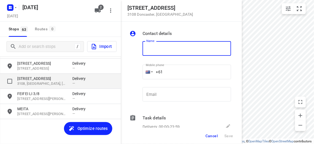
click at [42, 80] on p "[STREET_ADDRESS]" at bounding box center [42, 78] width 50 height 5
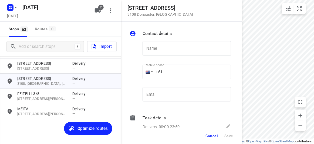
click at [160, 56] on div "Name Name" at bounding box center [186, 50] width 88 height 19
click at [161, 51] on input "text" at bounding box center [186, 48] width 88 height 15
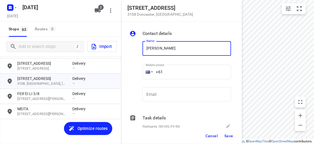
type input "[PERSON_NAME]"
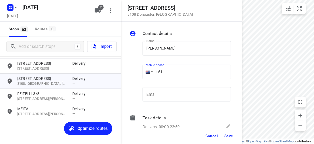
drag, startPoint x: 155, startPoint y: 68, endPoint x: 140, endPoint y: 70, distance: 15.2
click at [141, 71] on div "Mobile phone +61 ​" at bounding box center [186, 73] width 93 height 25
paste input "423239815"
type input "[PHONE_NUMBER]"
click at [236, 139] on div "Cancel Save" at bounding box center [181, 135] width 121 height 16
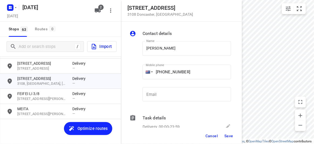
click at [230, 139] on button "Save" at bounding box center [228, 136] width 13 height 10
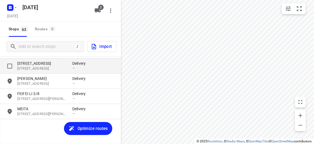
click at [40, 73] on div "[STREET_ADDRESS] Delivery —" at bounding box center [60, 65] width 121 height 15
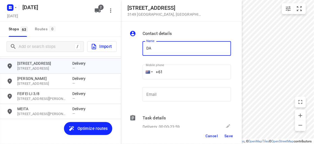
type input "[PERSON_NAME] 1/42"
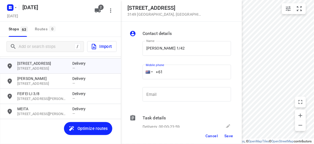
click at [170, 71] on input "+61" at bounding box center [186, 71] width 88 height 15
drag, startPoint x: 170, startPoint y: 71, endPoint x: 141, endPoint y: 71, distance: 29.1
click at [141, 71] on div "Mobile phone +61 ​" at bounding box center [186, 73] width 93 height 25
paste input "412888226"
type input "[PHONE_NUMBER]"
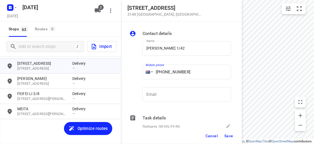
click at [236, 137] on div "Cancel Save" at bounding box center [181, 135] width 121 height 16
click at [230, 139] on button "Save" at bounding box center [228, 136] width 13 height 10
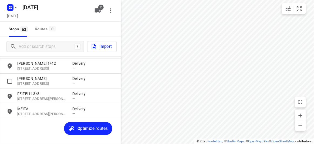
scroll to position [851, 0]
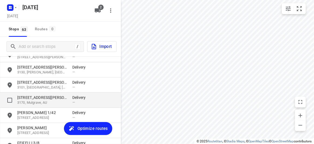
click at [32, 101] on p "3170, Mulgrave, AU" at bounding box center [42, 102] width 50 height 5
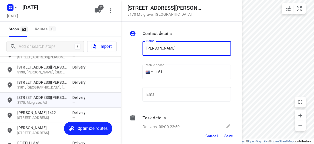
type input "[PERSON_NAME] 2/35"
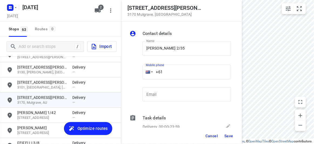
drag, startPoint x: 168, startPoint y: 71, endPoint x: 150, endPoint y: 71, distance: 18.1
click at [150, 71] on div "+61" at bounding box center [186, 71] width 88 height 15
paste input "tel"
paste input "434405244"
type input "[PHONE_NUMBER]"
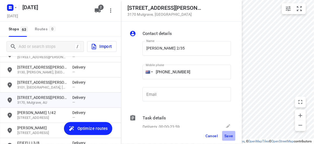
click at [229, 137] on span "Save" at bounding box center [228, 135] width 9 height 4
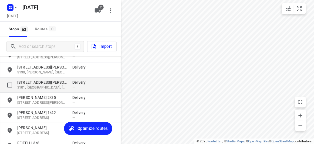
click at [35, 79] on div "[STREET_ADDRESS][PERSON_NAME] Delivery —" at bounding box center [60, 84] width 121 height 15
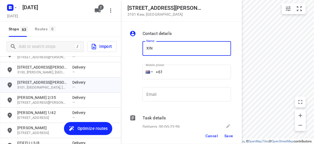
type input "[PERSON_NAME]"
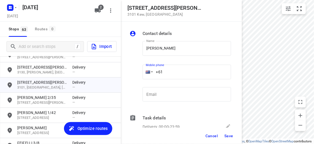
click at [162, 74] on input "+61" at bounding box center [186, 71] width 88 height 15
paste input "33351220"
type input "[PHONE_NUMBER]"
click at [231, 139] on button "Save" at bounding box center [228, 136] width 13 height 10
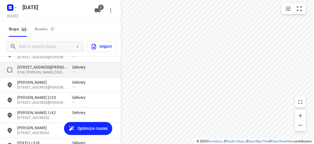
click at [26, 70] on p "3130, [PERSON_NAME], [GEOGRAPHIC_DATA]" at bounding box center [42, 72] width 50 height 5
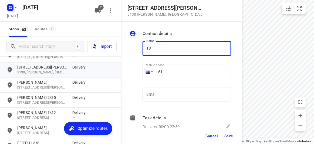
type input "TSEN"
click at [173, 71] on input "+61" at bounding box center [186, 71] width 88 height 15
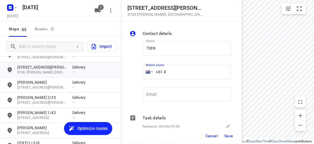
paste input "23822324"
type input "[PHONE_NUMBER]"
click at [232, 135] on span "Save" at bounding box center [228, 135] width 9 height 4
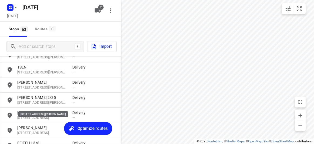
scroll to position [802, 0]
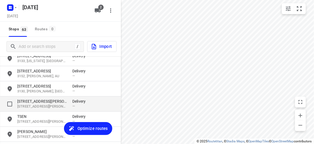
click at [28, 104] on p "[STREET_ADDRESS][PERSON_NAME][PERSON_NAME]" at bounding box center [42, 106] width 50 height 5
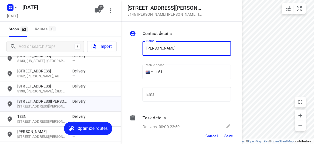
type input "[PERSON_NAME]"
drag, startPoint x: 160, startPoint y: 76, endPoint x: 172, endPoint y: 75, distance: 12.2
click at [172, 75] on input "+61" at bounding box center [186, 71] width 88 height 15
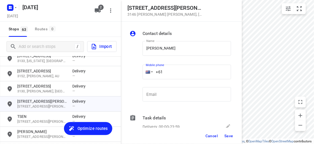
paste input "412868762"
type input "[PHONE_NUMBER]"
click at [229, 134] on span "Save" at bounding box center [228, 135] width 9 height 4
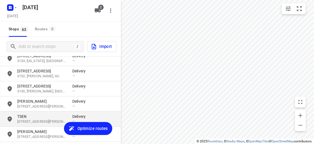
scroll to position [777, 0]
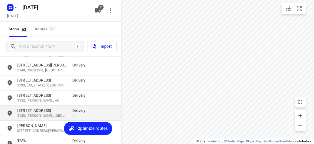
click at [36, 119] on div "[STREET_ADDRESS][PERSON_NAME] Delivery —" at bounding box center [60, 112] width 121 height 15
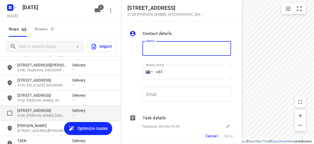
type input "K"
type input "H"
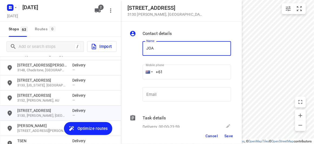
click at [172, 73] on input "+61" at bounding box center [186, 71] width 88 height 15
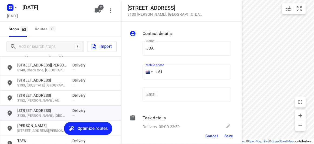
click at [175, 64] on div "Mobile phone +61 ​" at bounding box center [186, 73] width 88 height 22
drag, startPoint x: 175, startPoint y: 41, endPoint x: 175, endPoint y: 44, distance: 3.1
click at [175, 41] on div "Name JOA Name" at bounding box center [186, 50] width 93 height 28
click at [177, 50] on input "JOA" at bounding box center [186, 48] width 88 height 15
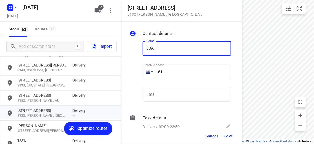
type input "[PERSON_NAME] 1/39"
click at [164, 75] on input "+61" at bounding box center [186, 71] width 88 height 15
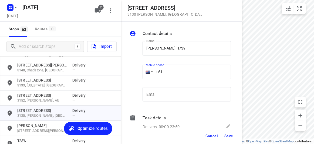
paste input "412999567"
type input "[PHONE_NUMBER]"
click at [225, 138] on button "Save" at bounding box center [228, 136] width 13 height 10
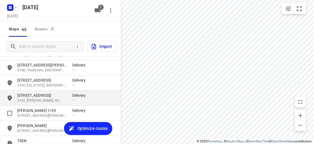
drag, startPoint x: 28, startPoint y: 100, endPoint x: 25, endPoint y: 98, distance: 3.4
click at [28, 100] on p "3152, [PERSON_NAME], AU" at bounding box center [42, 100] width 50 height 5
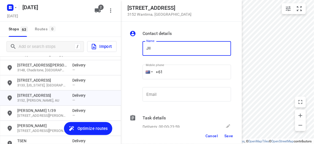
type input "JIINI NG"
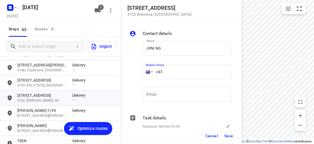
click at [172, 72] on input "+61" at bounding box center [186, 71] width 88 height 15
paste input "433887188"
type input "[PHONE_NUMBER]"
click at [228, 134] on span "Save" at bounding box center [228, 135] width 9 height 4
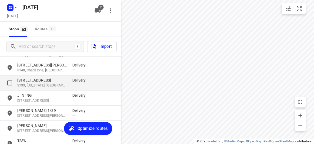
click at [34, 88] on div "[STREET_ADDRESS][US_STATE] Delivery —" at bounding box center [60, 82] width 121 height 15
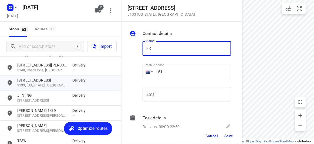
type input "[PERSON_NAME]"
drag, startPoint x: 165, startPoint y: 70, endPoint x: 167, endPoint y: 73, distance: 3.5
click at [167, 73] on input "+61" at bounding box center [186, 71] width 88 height 15
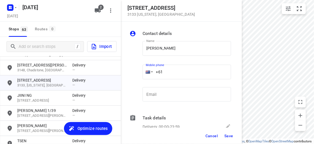
paste input "404640992"
type input "[PHONE_NUMBER]"
click at [234, 130] on div "Cancel Save" at bounding box center [181, 135] width 121 height 16
click at [230, 135] on span "Save" at bounding box center [228, 135] width 9 height 4
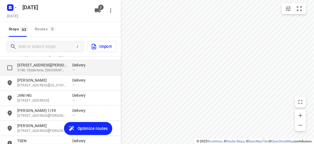
click at [29, 69] on p "3148, Chadstone, [GEOGRAPHIC_DATA]" at bounding box center [42, 70] width 50 height 5
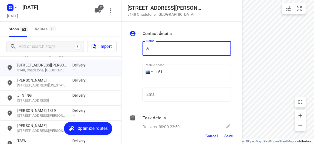
type input "A"
type input "[PERSON_NAME] 2/1"
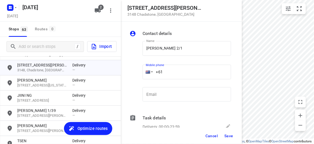
click at [132, 74] on div "Name [PERSON_NAME] 2/1 Name Mobile phone +61 ​ Email Email" at bounding box center [180, 72] width 104 height 71
paste input "411959750"
type input "[PHONE_NUMBER]"
click at [227, 138] on button "Save" at bounding box center [228, 136] width 13 height 10
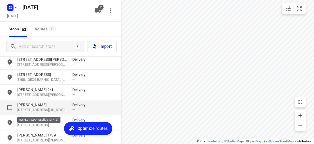
scroll to position [703, 0]
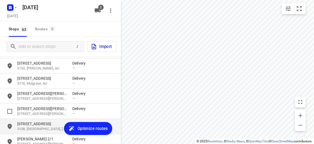
click at [30, 122] on p "[STREET_ADDRESS]" at bounding box center [42, 123] width 50 height 5
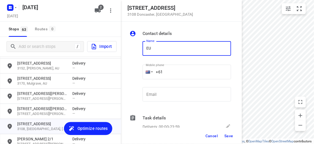
type input "EU [PERSON_NAME]"
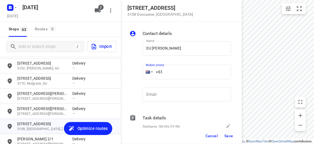
drag, startPoint x: 154, startPoint y: 72, endPoint x: 150, endPoint y: 73, distance: 4.6
click at [150, 73] on div "+61" at bounding box center [186, 71] width 88 height 15
paste input "433166662"
type input "[PHONE_NUMBER]"
click at [225, 132] on button "Save" at bounding box center [228, 136] width 13 height 10
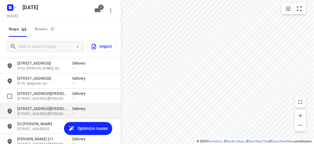
click at [23, 105] on div "[STREET_ADDRESS][PERSON_NAME][PERSON_NAME] Delivery —" at bounding box center [60, 111] width 121 height 15
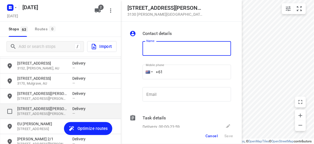
type input "C"
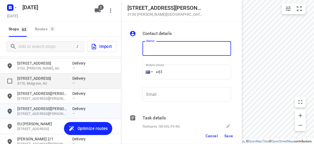
type input "C"
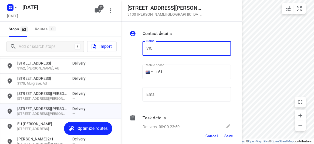
type input "[PERSON_NAME]"
click at [172, 72] on input "+61" at bounding box center [186, 71] width 88 height 15
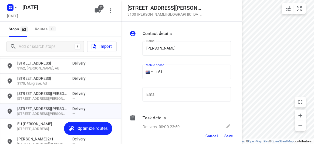
paste input "433572222"
type input "[PHONE_NUMBER]"
click at [234, 133] on button "Save" at bounding box center [228, 136] width 13 height 10
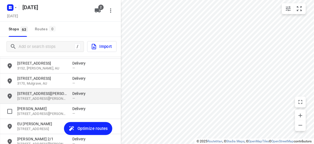
click at [30, 95] on p "[STREET_ADDRESS][PERSON_NAME]" at bounding box center [42, 93] width 50 height 5
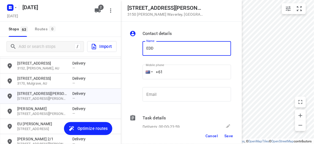
type input "[PERSON_NAME] 17/2-4"
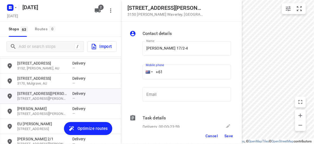
drag, startPoint x: 165, startPoint y: 74, endPoint x: 169, endPoint y: 68, distance: 6.8
click at [169, 68] on input "+61" at bounding box center [186, 71] width 88 height 15
paste input "411136655"
type input "[PHONE_NUMBER]"
click at [230, 136] on span "Save" at bounding box center [228, 135] width 9 height 4
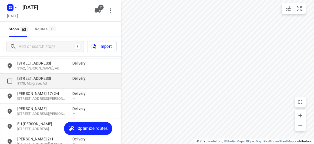
click at [25, 76] on p "[STREET_ADDRESS]" at bounding box center [42, 78] width 50 height 5
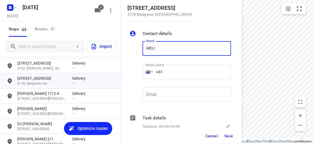
type input "[PERSON_NAME]"
click at [176, 70] on input "+61" at bounding box center [186, 71] width 88 height 15
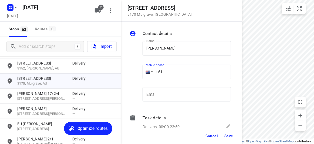
paste input "434851126"
type input "[PHONE_NUMBER]"
click at [226, 132] on button "Save" at bounding box center [228, 136] width 13 height 10
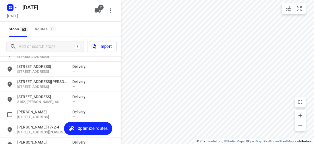
scroll to position [655, 0]
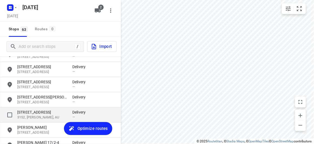
click at [28, 113] on p "[STREET_ADDRESS]" at bounding box center [42, 111] width 50 height 5
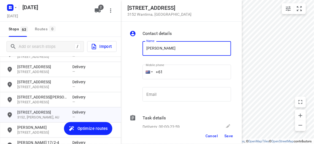
paste input "431546925"
type input "[PERSON_NAME] LEE431546925"
click at [167, 77] on input "+61" at bounding box center [186, 71] width 88 height 15
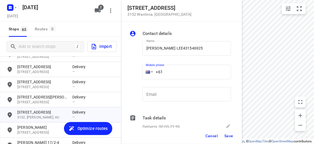
paste input "431546925"
type input "[PHONE_NUMBER]"
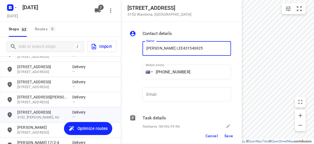
drag, startPoint x: 185, startPoint y: 45, endPoint x: 168, endPoint y: 47, distance: 17.9
click at [168, 47] on input "[PERSON_NAME] LEE431546925" at bounding box center [186, 48] width 88 height 15
type input "[PERSON_NAME]"
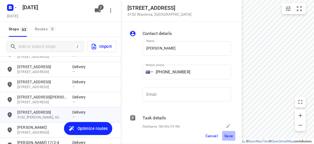
click at [223, 132] on button "Save" at bounding box center [228, 136] width 13 height 10
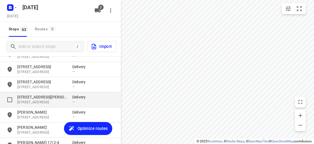
click at [40, 101] on p "[STREET_ADDRESS]" at bounding box center [42, 102] width 50 height 5
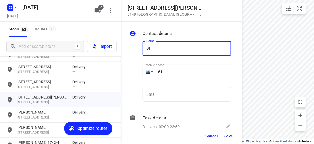
click at [145, 49] on input "OH" at bounding box center [186, 48] width 88 height 15
click at [169, 48] on input "JOH" at bounding box center [186, 48] width 88 height 15
type input "[PERSON_NAME] 1/56"
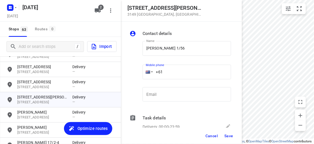
drag, startPoint x: 168, startPoint y: 74, endPoint x: 142, endPoint y: 77, distance: 26.4
click at [142, 77] on div "Mobile phone +61 ​" at bounding box center [186, 73] width 93 height 25
paste input "433708869"
type input "[PHONE_NUMBER]"
click at [225, 132] on button "Save" at bounding box center [228, 136] width 13 height 10
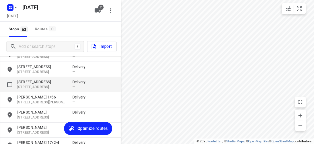
click at [48, 81] on p "[STREET_ADDRESS]" at bounding box center [42, 81] width 50 height 5
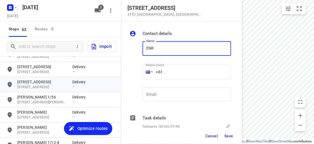
type input "[PERSON_NAME]"
drag, startPoint x: 173, startPoint y: 70, endPoint x: 149, endPoint y: 71, distance: 24.8
click at [149, 71] on div "+61" at bounding box center [186, 71] width 88 height 15
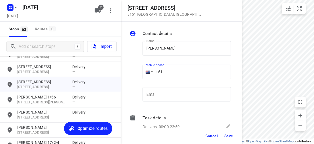
paste input "423385421"
type input "[PHONE_NUMBER]"
click at [227, 135] on span "Save" at bounding box center [228, 135] width 9 height 4
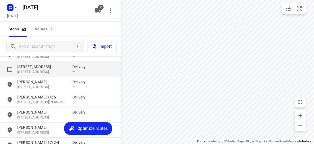
click at [38, 67] on p "[STREET_ADDRESS]" at bounding box center [42, 66] width 50 height 5
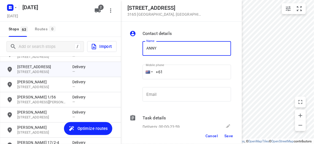
click at [148, 50] on input "ANNY" at bounding box center [186, 48] width 88 height 15
click at [144, 49] on input "ANNY" at bounding box center [186, 48] width 88 height 15
click at [179, 49] on input "[PERSON_NAME]" at bounding box center [186, 48] width 88 height 15
type input "[PERSON_NAME]"
click at [169, 70] on input "+61" at bounding box center [186, 71] width 88 height 15
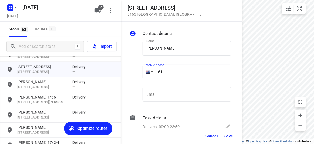
paste input "411721699"
type input "[PHONE_NUMBER]"
click at [213, 134] on span "Cancel" at bounding box center [211, 135] width 12 height 4
click at [226, 137] on span "Save" at bounding box center [228, 135] width 9 height 4
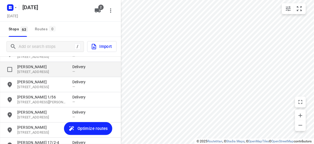
click at [23, 65] on p "[PERSON_NAME]" at bounding box center [42, 66] width 50 height 5
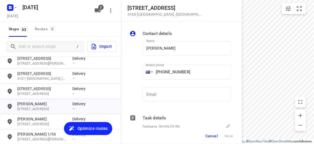
scroll to position [581, 0]
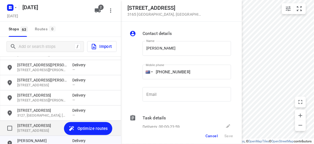
click at [25, 129] on p "[STREET_ADDRESS]" at bounding box center [42, 130] width 50 height 5
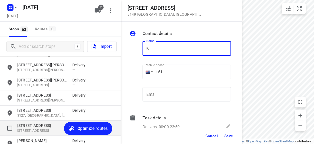
type input "K"
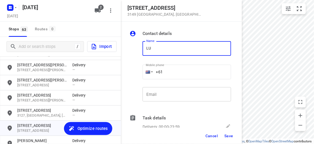
type input "[PERSON_NAME] LEVEL 2/ 395"
click at [177, 74] on input "+61" at bounding box center [186, 71] width 88 height 15
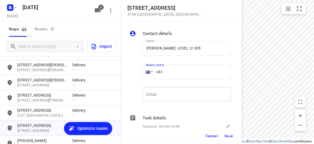
paste input "0433551011"
click at [160, 71] on input "[PHONE_NUMBER]" at bounding box center [186, 71] width 88 height 15
click at [165, 73] on input "[PHONE_NUMBER]" at bounding box center [186, 71] width 88 height 15
type input "[PHONE_NUMBER]"
click at [227, 136] on span "Save" at bounding box center [228, 135] width 9 height 4
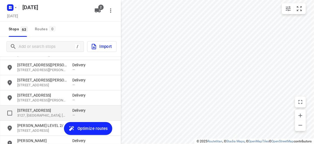
click at [28, 106] on div "[STREET_ADDRESS] [GEOGRAPHIC_DATA] —" at bounding box center [60, 112] width 121 height 15
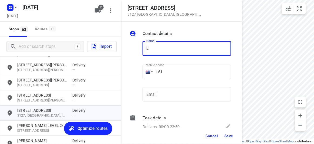
type input "E [PERSON_NAME]"
click at [175, 70] on input "+61" at bounding box center [186, 71] width 88 height 15
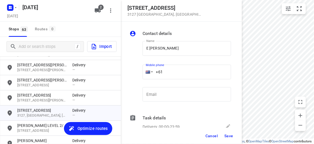
drag, startPoint x: 164, startPoint y: 74, endPoint x: 137, endPoint y: 74, distance: 27.0
click at [137, 74] on div "Name [PERSON_NAME] Name Mobile phone +61 ​ Email Email" at bounding box center [180, 72] width 104 height 71
paste input "403061822"
type input "[PHONE_NUMBER]"
click at [223, 135] on button "Save" at bounding box center [228, 136] width 13 height 10
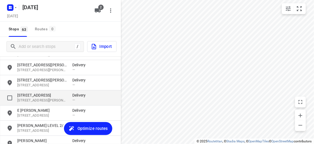
click at [34, 93] on p "[STREET_ADDRESS]" at bounding box center [42, 94] width 50 height 5
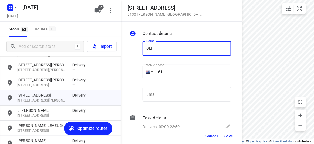
click at [135, 54] on div at bounding box center [134, 72] width 13 height 71
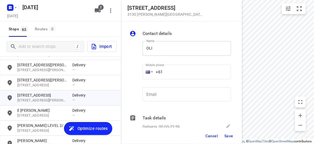
click at [147, 49] on input "OLI" at bounding box center [186, 48] width 88 height 15
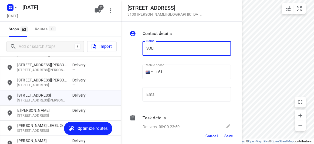
click at [172, 44] on input "SOLI" at bounding box center [186, 48] width 88 height 15
type input "SOLI WIJAYA"
drag, startPoint x: 153, startPoint y: 71, endPoint x: 136, endPoint y: 73, distance: 17.4
click at [136, 73] on div "Name SOLI WIJAYA Name Mobile phone +61 ​ Email Email" at bounding box center [180, 72] width 104 height 71
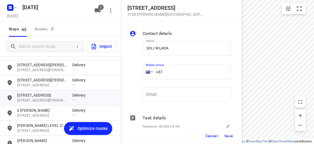
paste input "41337829761"
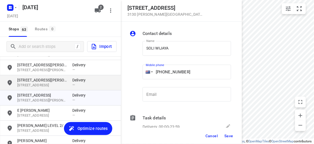
drag, startPoint x: 185, startPoint y: 77, endPoint x: 114, endPoint y: 76, distance: 70.4
click at [114, 76] on div "[STREET_ADDRESS][PERSON_NAME] Contact details Name SOLI WIJAYA Name Mobile phon…" at bounding box center [60, 72] width 121 height 144
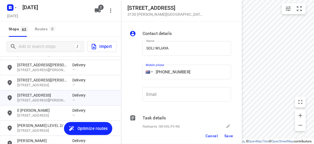
drag, startPoint x: 200, startPoint y: 76, endPoint x: 152, endPoint y: 81, distance: 47.4
click at [134, 79] on div "Name SOLI WIJAYA Name Mobile phone [PHONE_NUMBER] ​ Email Email" at bounding box center [180, 72] width 104 height 71
paste input "tel"
type input "[PHONE_NUMBER]"
click at [226, 133] on button "Save" at bounding box center [228, 136] width 13 height 10
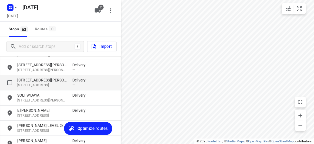
click at [28, 81] on p "[STREET_ADDRESS][PERSON_NAME]" at bounding box center [42, 79] width 50 height 5
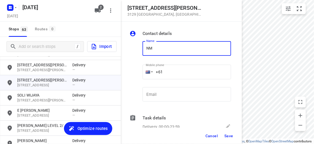
type input "N"
type input "[PERSON_NAME]"
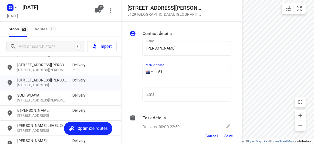
click at [151, 73] on div "+61" at bounding box center [186, 71] width 88 height 15
drag, startPoint x: 173, startPoint y: 72, endPoint x: 125, endPoint y: 72, distance: 48.0
click at [125, 72] on div "Contact details Name [PERSON_NAME] Name Mobile phone +61 ​ Email Email Task det…" at bounding box center [181, 75] width 121 height 106
paste input "433016221"
type input "[PHONE_NUMBER]"
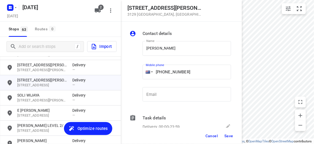
click at [234, 134] on button "Save" at bounding box center [228, 136] width 13 height 10
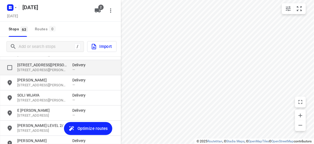
click at [34, 67] on p "[STREET_ADDRESS][PERSON_NAME]" at bounding box center [42, 64] width 50 height 5
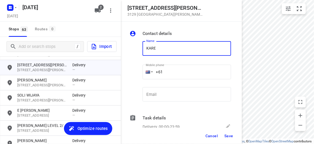
type input "[PERSON_NAME]"
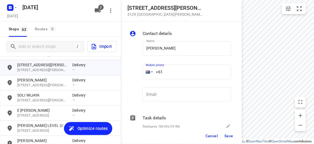
click at [142, 74] on div "Mobile phone +61 ​" at bounding box center [186, 73] width 93 height 25
paste input "448525958"
type input "[PHONE_NUMBER]"
click at [229, 139] on button "Save" at bounding box center [228, 136] width 13 height 10
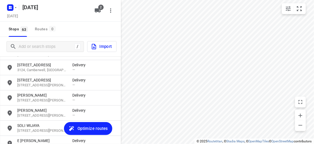
scroll to position [532, 0]
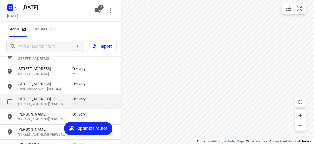
click at [27, 98] on p "[STREET_ADDRESS]" at bounding box center [42, 98] width 50 height 5
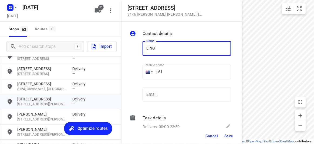
type input "LING 4/292"
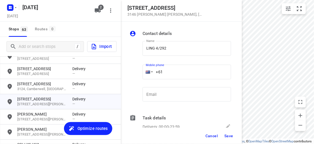
click at [172, 72] on input "+61" at bounding box center [186, 71] width 88 height 15
paste input "431375363"
type input "[PHONE_NUMBER]"
click at [228, 135] on span "Save" at bounding box center [228, 135] width 9 height 4
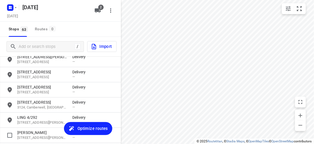
scroll to position [507, 0]
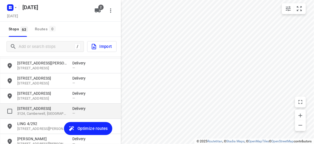
click at [38, 107] on p "[STREET_ADDRESS]" at bounding box center [42, 107] width 50 height 5
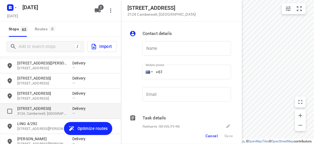
type input "N"
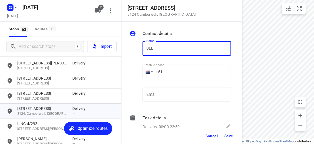
type input "BEE [PERSON_NAME]"
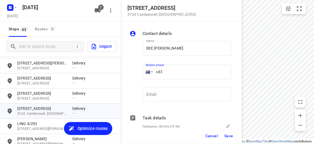
click at [174, 72] on input "+61" at bounding box center [186, 71] width 88 height 15
paste input "0433117027"
click at [172, 79] on div "Mobile phone [PHONE_NUMBER] ​" at bounding box center [186, 73] width 88 height 22
click at [166, 72] on input "[PHONE_NUMBER]" at bounding box center [186, 71] width 88 height 15
click at [170, 68] on input "[PHONE_NUMBER]" at bounding box center [186, 71] width 88 height 15
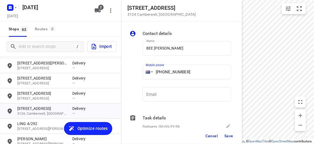
click at [167, 69] on input "[PHONE_NUMBER]" at bounding box center [186, 71] width 88 height 15
type input "[PHONE_NUMBER]"
click at [226, 137] on span "Save" at bounding box center [228, 135] width 9 height 4
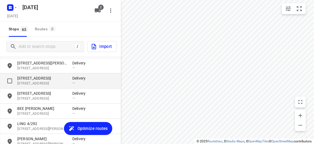
click at [25, 74] on div "[STREET_ADDRESS] Delivery —" at bounding box center [60, 80] width 121 height 15
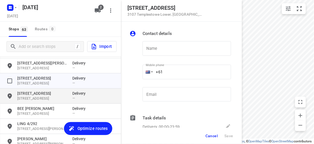
click at [29, 95] on p "[STREET_ADDRESS]" at bounding box center [42, 92] width 50 height 5
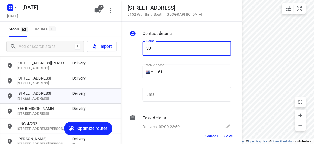
type input "[PERSON_NAME]"
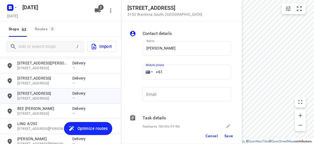
click at [172, 73] on input "+61" at bounding box center [186, 71] width 88 height 15
paste input "421699272"
type input "[PHONE_NUMBER]"
click at [225, 134] on span "Save" at bounding box center [228, 135] width 9 height 4
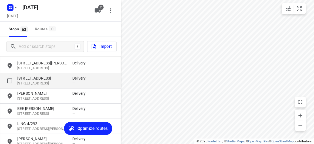
click at [31, 78] on p "[STREET_ADDRESS]" at bounding box center [42, 77] width 50 height 5
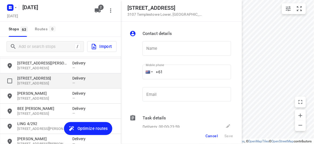
type input "C"
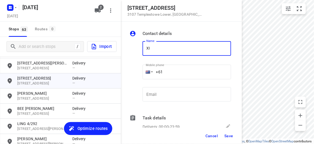
type input "[PERSON_NAME] 2/2"
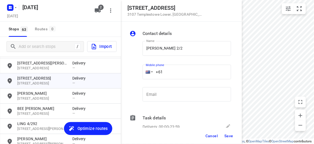
click at [171, 72] on input "+61" at bounding box center [186, 71] width 88 height 15
paste input "439041277"
type input "[PHONE_NUMBER]"
click at [229, 131] on div "Cancel Save" at bounding box center [181, 135] width 121 height 16
click at [229, 131] on button "Save" at bounding box center [228, 136] width 13 height 10
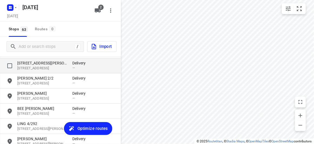
click at [29, 70] on p "[STREET_ADDRESS]" at bounding box center [42, 68] width 50 height 5
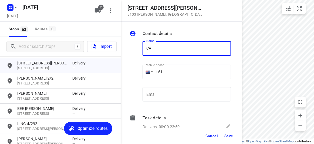
type input "[PERSON_NAME]"
drag, startPoint x: 153, startPoint y: 74, endPoint x: 146, endPoint y: 74, distance: 7.0
click at [146, 74] on div "+61" at bounding box center [186, 71] width 88 height 15
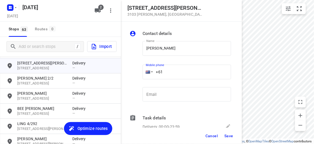
paste input "434189288"
type input "[PHONE_NUMBER]"
click at [227, 136] on span "Save" at bounding box center [228, 135] width 9 height 4
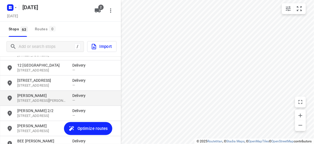
scroll to position [458, 0]
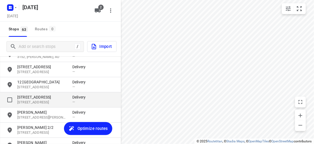
click at [28, 95] on p "[STREET_ADDRESS]" at bounding box center [42, 96] width 50 height 5
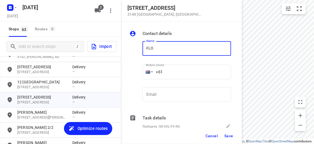
type input "[PERSON_NAME] 3/436"
click at [133, 71] on div "Name [PERSON_NAME] 3/436 Name Mobile phone +61 ​ Email Email" at bounding box center [180, 72] width 104 height 71
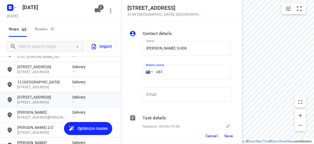
paste input "468493238"
type input "[PHONE_NUMBER]"
click at [232, 141] on div "Cancel Save" at bounding box center [181, 135] width 121 height 16
click at [228, 139] on button "Save" at bounding box center [228, 136] width 13 height 10
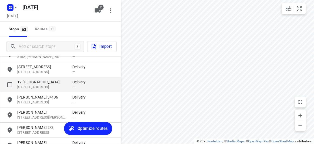
click at [39, 80] on p "12 [GEOGRAPHIC_DATA]" at bounding box center [42, 81] width 50 height 5
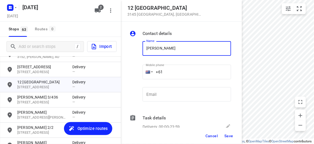
type input "[PERSON_NAME]"
click at [175, 69] on input "+61" at bounding box center [186, 71] width 88 height 15
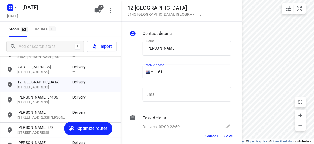
paste input "61466886805"
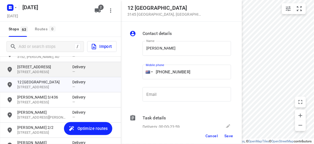
drag, startPoint x: 177, startPoint y: 68, endPoint x: 114, endPoint y: 74, distance: 63.7
click at [114, 74] on div "[GEOGRAPHIC_DATA][STREET_ADDRESS][GEOGRAPHIC_DATA] Contact details Name [PERSON…" at bounding box center [60, 72] width 121 height 144
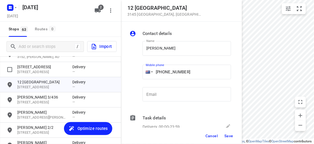
paste input "tel"
type input "[PHONE_NUMBER]"
click at [216, 135] on span "Cancel" at bounding box center [211, 135] width 12 height 4
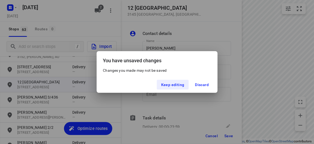
click at [229, 137] on div "You have unsaved changes Changes you made may not be saved Keep editing Discard" at bounding box center [157, 72] width 314 height 144
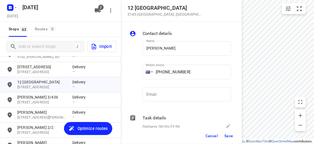
click at [231, 130] on div "Cancel Save" at bounding box center [181, 135] width 121 height 16
click at [229, 142] on div "Cancel Save" at bounding box center [181, 135] width 121 height 16
click at [229, 135] on span "Save" at bounding box center [228, 135] width 9 height 4
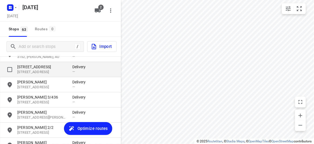
click at [30, 76] on div "[STREET_ADDRESS] Delivery —" at bounding box center [60, 69] width 121 height 15
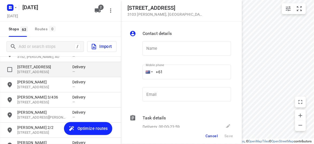
click at [30, 67] on p "[STREET_ADDRESS]" at bounding box center [42, 66] width 50 height 5
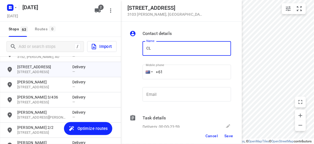
type input "[PERSON_NAME] 3/2"
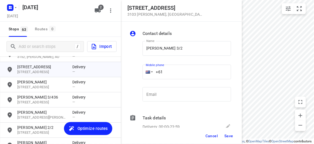
drag, startPoint x: 181, startPoint y: 55, endPoint x: 173, endPoint y: 61, distance: 10.3
click at [178, 68] on input "+61" at bounding box center [186, 71] width 88 height 15
paste input "61449848915"
click at [171, 73] on input "[PHONE_NUMBER]" at bounding box center [186, 71] width 88 height 15
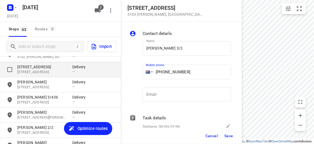
drag, startPoint x: 200, startPoint y: 73, endPoint x: 84, endPoint y: 74, distance: 115.8
click at [84, 74] on div "[STREET_ADDRESS] Contact details Name [PERSON_NAME] 3/2 Name Mobile phone [PHON…" at bounding box center [60, 72] width 121 height 144
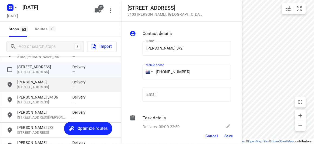
paste input "tel"
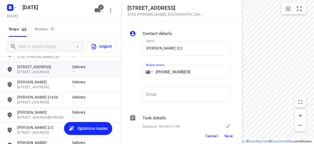
type input "[PHONE_NUMBER]"
click at [235, 138] on button "Save" at bounding box center [228, 136] width 13 height 10
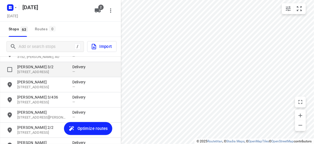
click at [34, 66] on p "[PERSON_NAME] 3/2" at bounding box center [42, 66] width 50 height 5
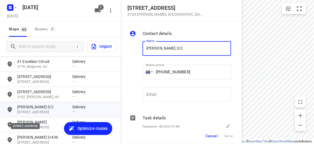
scroll to position [409, 0]
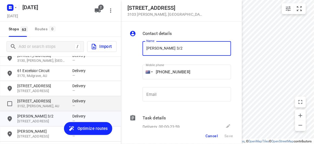
click at [32, 102] on p "[STREET_ADDRESS]" at bounding box center [42, 100] width 50 height 5
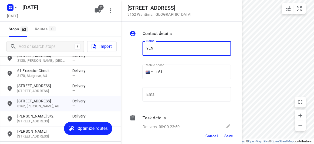
type input "[PERSON_NAME]"
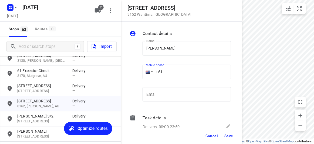
drag, startPoint x: 168, startPoint y: 69, endPoint x: 131, endPoint y: 72, distance: 37.0
click at [131, 72] on div "Name [PERSON_NAME] Name Mobile phone +61 ​ Email Email" at bounding box center [180, 72] width 104 height 71
paste
type input "[PHONE_NUMBER]"
click at [232, 131] on div "Cancel Save" at bounding box center [181, 135] width 121 height 16
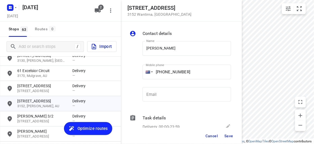
click at [232, 132] on button "Save" at bounding box center [228, 136] width 13 height 10
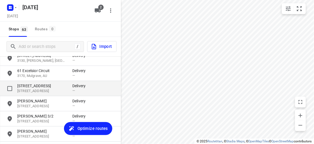
click at [27, 81] on div "[STREET_ADDRESS] Delivery —" at bounding box center [60, 88] width 121 height 15
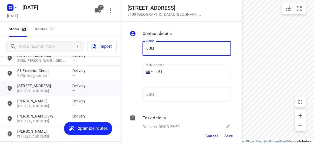
type input "[PERSON_NAME]"
click at [169, 71] on input "+61" at bounding box center [186, 71] width 88 height 15
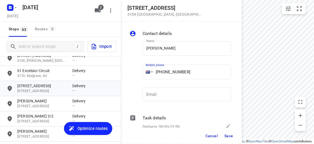
click at [162, 71] on input "[PHONE_NUMBER]" at bounding box center [186, 71] width 88 height 15
click at [165, 71] on input "[PHONE_NUMBER]" at bounding box center [186, 71] width 88 height 15
click at [167, 72] on input "[PHONE_NUMBER]" at bounding box center [186, 71] width 88 height 15
type input "[PHONE_NUMBER]"
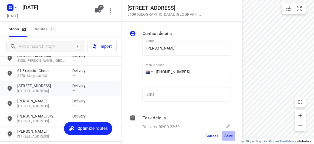
click at [227, 136] on span "Save" at bounding box center [228, 135] width 9 height 4
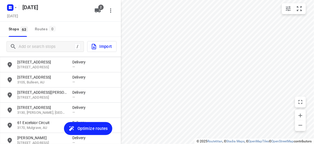
scroll to position [360, 0]
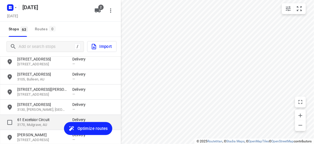
click at [29, 118] on p "61 Excelsior Circuit" at bounding box center [42, 119] width 50 height 5
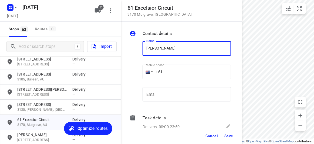
type input "[PERSON_NAME]"
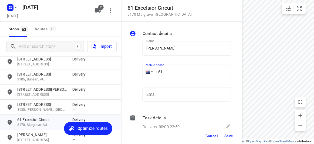
click at [164, 69] on input "+61" at bounding box center [186, 71] width 88 height 15
drag, startPoint x: 197, startPoint y: 70, endPoint x: 117, endPoint y: 74, distance: 80.0
click at [117, 74] on div "[STREET_ADDRESS] Contact details Name [PERSON_NAME] L Name Mobile phone [PHONE_…" at bounding box center [60, 72] width 121 height 144
type input "[PHONE_NUMBER]"
click at [229, 132] on button "Save" at bounding box center [228, 136] width 13 height 10
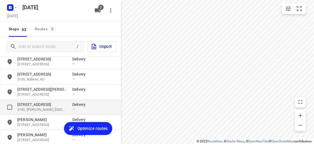
click at [49, 102] on p "[STREET_ADDRESS]" at bounding box center [42, 103] width 50 height 5
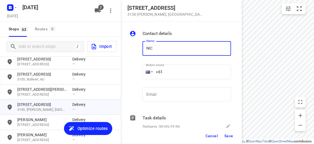
type input "[PERSON_NAME] 2/27-29"
click at [176, 70] on input "+61" at bounding box center [186, 71] width 88 height 15
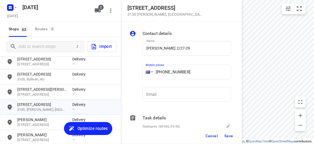
drag, startPoint x: 132, startPoint y: 71, endPoint x: 126, endPoint y: 76, distance: 7.5
click at [115, 72] on div "[STREET_ADDRESS][PERSON_NAME] Contact details Name [PERSON_NAME] 2/27-29 Name M…" at bounding box center [60, 72] width 121 height 144
type input "[PHONE_NUMBER]"
click at [227, 134] on span "Save" at bounding box center [228, 135] width 9 height 4
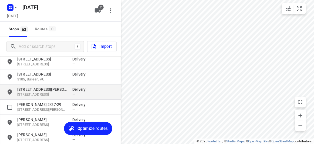
click at [42, 86] on div "[STREET_ADDRESS][PERSON_NAME] Delivery —" at bounding box center [60, 91] width 121 height 15
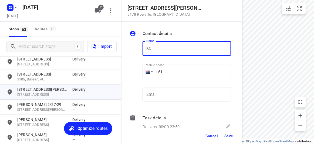
type input "[PERSON_NAME] 4/15"
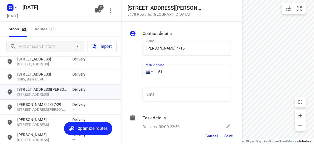
drag, startPoint x: 146, startPoint y: 73, endPoint x: 139, endPoint y: 73, distance: 6.7
click at [139, 73] on div "Name [PERSON_NAME] 4/15 Name Mobile phone +61 ​ Email Email" at bounding box center [180, 72] width 104 height 71
type input "[PHONE_NUMBER]"
click at [230, 137] on span "Save" at bounding box center [228, 135] width 9 height 4
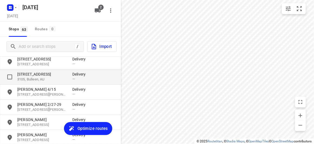
click at [62, 76] on p "[STREET_ADDRESS]" at bounding box center [42, 73] width 50 height 5
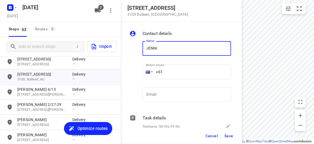
type input "[PERSON_NAME] 4/51-53"
click at [182, 71] on input "+61" at bounding box center [186, 71] width 88 height 15
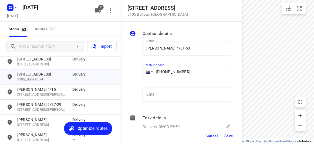
type input "[PHONE_NUMBER]"
click at [227, 134] on span "Save" at bounding box center [228, 135] width 9 height 4
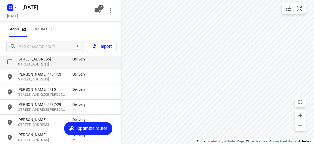
click at [47, 65] on p "[STREET_ADDRESS]" at bounding box center [42, 64] width 50 height 5
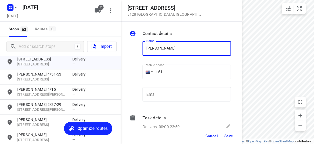
type input "[PERSON_NAME] 2/421"
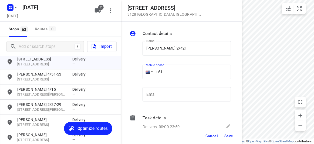
click at [172, 69] on input "+61" at bounding box center [186, 71] width 88 height 15
type input "[PHONE_NUMBER]"
click at [229, 135] on span "Save" at bounding box center [228, 135] width 9 height 4
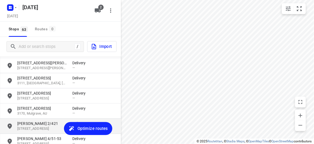
scroll to position [287, 0]
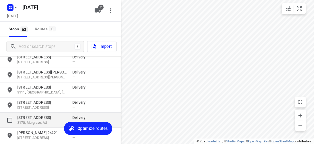
click at [43, 119] on p "[STREET_ADDRESS]" at bounding box center [42, 117] width 50 height 5
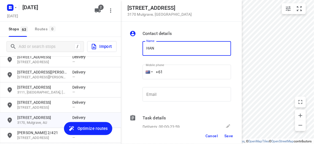
type input "HAN"
click at [188, 66] on input "+61" at bounding box center [186, 71] width 88 height 15
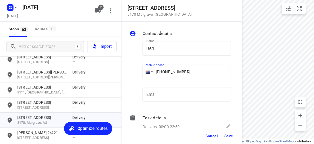
type input "[PHONE_NUMBER]"
click at [229, 133] on button "Save" at bounding box center [228, 136] width 13 height 10
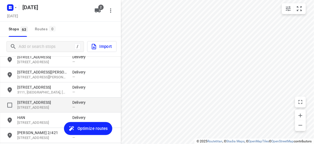
click at [26, 101] on p "[STREET_ADDRESS]" at bounding box center [42, 102] width 50 height 5
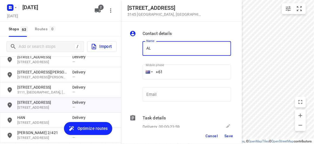
type input "[PERSON_NAME]"
click at [170, 73] on input "+61" at bounding box center [186, 71] width 88 height 15
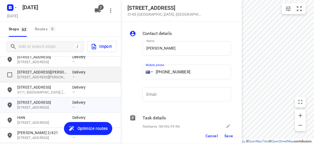
drag, startPoint x: 193, startPoint y: 72, endPoint x: 111, endPoint y: 75, distance: 82.6
click at [110, 74] on div "[STREET_ADDRESS] Contact details Name [PERSON_NAME] Name Mobile phone [PHONE_NU…" at bounding box center [60, 72] width 121 height 144
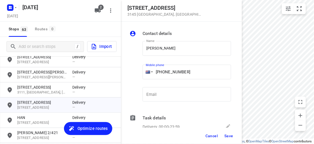
type input "[PHONE_NUMBER]"
click at [228, 135] on span "Save" at bounding box center [228, 135] width 9 height 4
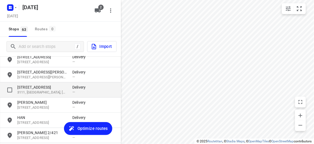
click at [39, 84] on div "[STREET_ADDRESS] Delivery —" at bounding box center [60, 89] width 121 height 15
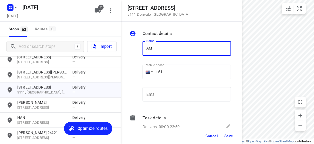
type input "[PERSON_NAME]"
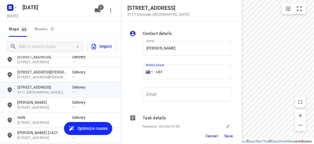
click at [140, 72] on div "Mobile phone +61 ​" at bounding box center [186, 73] width 93 height 25
type input "[PHONE_NUMBER]"
click at [226, 136] on span "Save" at bounding box center [228, 135] width 9 height 4
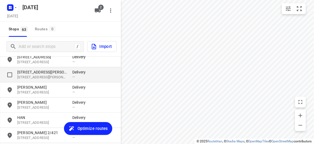
click at [40, 73] on p "[STREET_ADDRESS][PERSON_NAME]" at bounding box center [42, 71] width 50 height 5
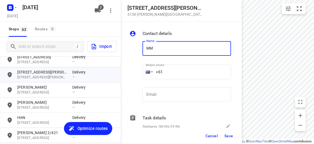
type input "M"
type input "MIMI"
drag, startPoint x: 192, startPoint y: 70, endPoint x: 203, endPoint y: 76, distance: 12.3
click at [193, 70] on input "+61" at bounding box center [186, 71] width 88 height 15
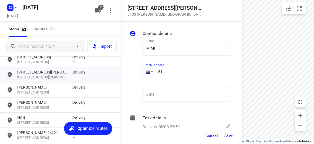
click at [203, 76] on input "+61" at bounding box center [186, 71] width 88 height 15
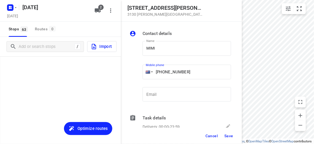
scroll to position [287, 0]
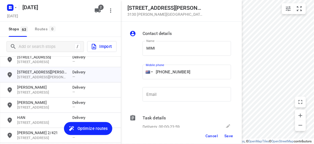
type input "[PHONE_NUMBER]"
click at [228, 137] on span "Save" at bounding box center [228, 135] width 9 height 4
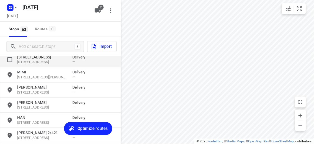
click at [28, 60] on p "[STREET_ADDRESS]" at bounding box center [42, 62] width 50 height 5
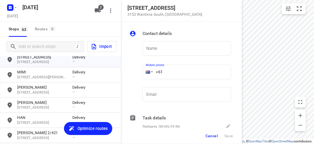
drag, startPoint x: 160, startPoint y: 69, endPoint x: 138, endPoint y: 69, distance: 22.1
click at [138, 69] on div "Name Name Mobile phone +61 ​ Email Email" at bounding box center [180, 72] width 104 height 71
paste input "412987997"
type input "+61 412987997"
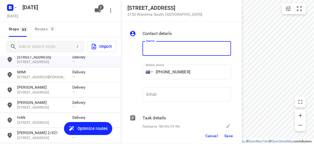
click at [162, 42] on input "text" at bounding box center [186, 48] width 88 height 15
paste input "孝安"
type input "孝安"
click at [229, 134] on span "Save" at bounding box center [228, 135] width 9 height 4
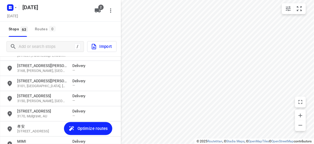
scroll to position [213, 0]
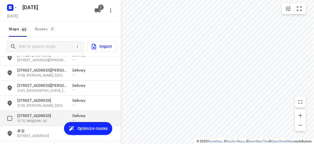
click at [31, 118] on p "3170, Mulgrave, AU" at bounding box center [42, 120] width 50 height 5
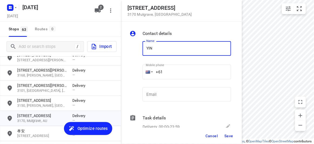
type input "YIN YIN CHONG"
drag, startPoint x: 152, startPoint y: 74, endPoint x: 135, endPoint y: 76, distance: 16.6
click at [136, 76] on div "Name YIN YIN CHONG Name Mobile phone +61 ​ Email Email" at bounding box center [180, 72] width 104 height 71
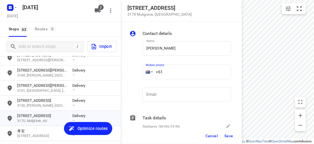
paste input "422155118"
type input "+61 422155118"
click at [226, 136] on span "Save" at bounding box center [228, 135] width 9 height 4
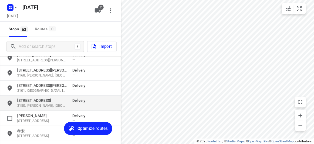
click at [30, 98] on p "[STREET_ADDRESS]" at bounding box center [42, 100] width 50 height 5
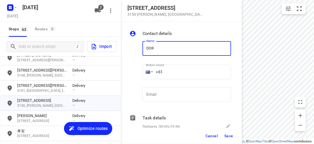
type input "DORA"
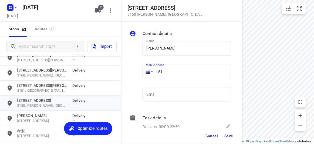
drag, startPoint x: 166, startPoint y: 72, endPoint x: 131, endPoint y: 71, distance: 34.8
click at [131, 71] on div "Name DORA Name Mobile phone +61 ​ Email Email" at bounding box center [180, 72] width 104 height 71
paste input "401243705"
type input "+61 401243705"
click at [226, 136] on span "Save" at bounding box center [228, 135] width 9 height 4
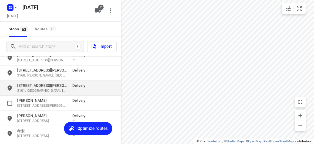
click at [42, 86] on p "[STREET_ADDRESS][PERSON_NAME]" at bounding box center [42, 85] width 50 height 5
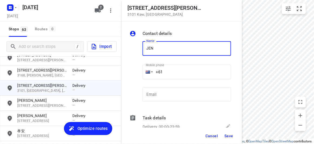
type input "JEN TAN"
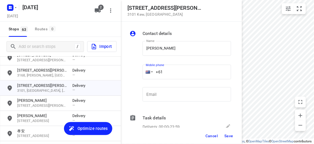
drag, startPoint x: 170, startPoint y: 71, endPoint x: 139, endPoint y: 71, distance: 30.8
click at [139, 71] on div "Name JEN TAN Name Mobile phone +61 ​ Email Email" at bounding box center [180, 72] width 104 height 71
paste input "403131881"
type input "+61 403131881"
click at [230, 139] on button "Save" at bounding box center [228, 136] width 13 height 10
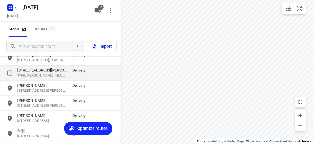
click at [27, 73] on p "3168, [PERSON_NAME], [GEOGRAPHIC_DATA]" at bounding box center [42, 75] width 50 height 5
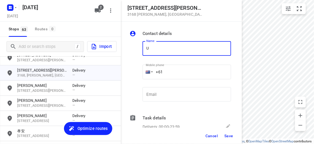
drag, startPoint x: 136, startPoint y: 52, endPoint x: 113, endPoint y: 52, distance: 23.2
click at [113, 52] on div "4 Donald Street 3168 Clayton , Australia Contact details Name U Name Mobile pho…" at bounding box center [60, 72] width 121 height 144
drag, startPoint x: 150, startPoint y: 51, endPoint x: 107, endPoint y: 51, distance: 42.6
click at [107, 51] on div "4 Donald Street 3168 Clayton , Australia Contact details Name U Name Mobile pho…" at bounding box center [60, 72] width 121 height 144
type input "SU CHOO"
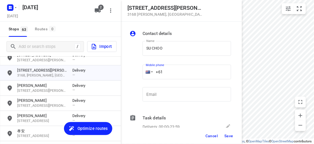
drag, startPoint x: 161, startPoint y: 71, endPoint x: 141, endPoint y: 71, distance: 20.0
click at [141, 71] on div "Mobile phone +61 ​" at bounding box center [186, 73] width 93 height 25
paste input "412464420"
type input "+61 412464420"
click at [228, 131] on button "Save" at bounding box center [228, 136] width 13 height 10
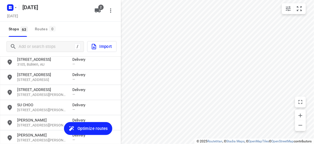
scroll to position [164, 0]
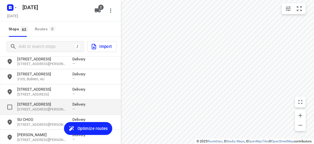
click at [32, 111] on p "[STREET_ADDRESS][PERSON_NAME]" at bounding box center [42, 109] width 50 height 5
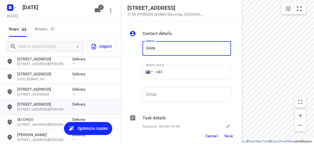
type input "RAIN SHIN"
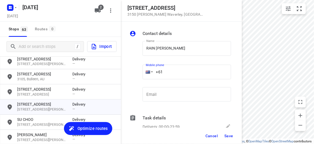
drag, startPoint x: 148, startPoint y: 73, endPoint x: 137, endPoint y: 73, distance: 11.6
click at [137, 73] on div "Name RAIN SHIN Name Mobile phone +61 ​ Email Email" at bounding box center [180, 72] width 104 height 71
paste input "430446511"
type input "+61 430446511"
click at [227, 136] on span "Save" at bounding box center [228, 135] width 9 height 4
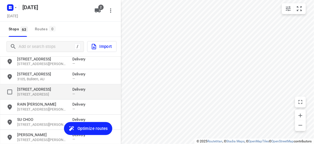
click at [40, 88] on p "[STREET_ADDRESS]" at bounding box center [42, 88] width 50 height 5
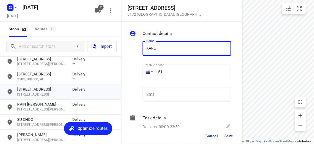
type input "KAREN LUONG"
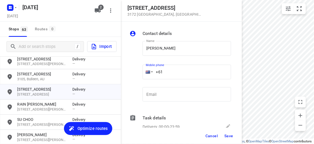
drag, startPoint x: 144, startPoint y: 73, endPoint x: 140, endPoint y: 73, distance: 3.5
click at [141, 73] on div "Mobile phone +61 ​" at bounding box center [186, 73] width 93 height 25
paste input "tel"
paste input "421531028"
type input "+61 421531028"
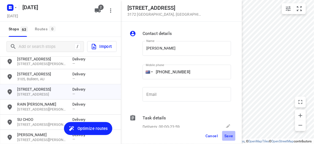
click at [230, 134] on span "Save" at bounding box center [228, 135] width 9 height 4
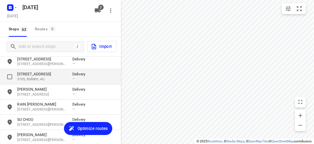
click at [36, 72] on p "[STREET_ADDRESS]" at bounding box center [42, 73] width 50 height 5
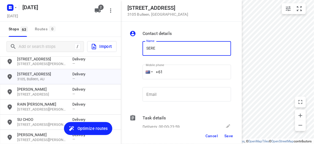
type input "SERENE 1/174"
click at [172, 70] on input "+61" at bounding box center [186, 71] width 88 height 15
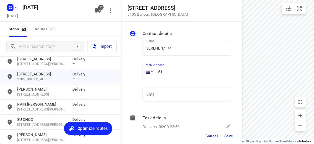
paste input "433949140"
type input "+61 433949140"
click at [227, 138] on button "Save" at bounding box center [228, 136] width 13 height 10
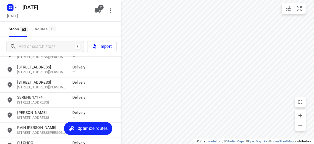
scroll to position [115, 0]
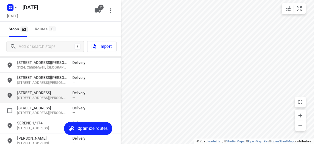
click at [30, 88] on div "11 Range View Court 3150, Glen Waverley, AU Delivery —" at bounding box center [60, 95] width 121 height 15
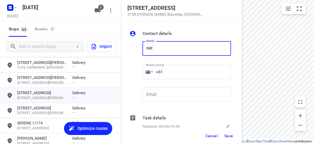
type input "IMEIA"
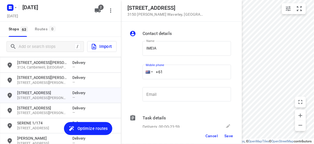
click at [172, 68] on input "+61" at bounding box center [186, 71] width 88 height 15
paste input "422270088"
type input "+61 422270088"
click at [226, 135] on span "Save" at bounding box center [228, 135] width 9 height 4
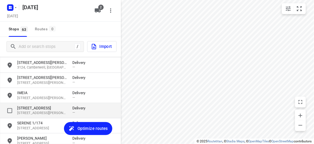
click at [36, 112] on p "[STREET_ADDRESS][PERSON_NAME]" at bounding box center [42, 112] width 50 height 5
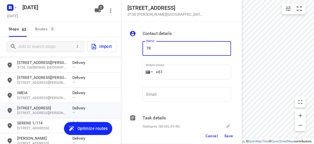
type input "TRACY"
click at [173, 76] on input "+61" at bounding box center [186, 71] width 88 height 15
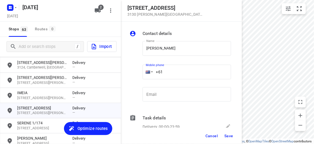
paste input "402149829"
type input "+61 402149829"
click at [228, 137] on span "Save" at bounding box center [228, 135] width 9 height 4
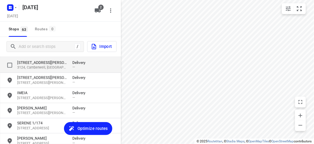
click at [34, 71] on div "573B Burke Road 3124, Camberwell, AU Delivery —" at bounding box center [60, 64] width 121 height 15
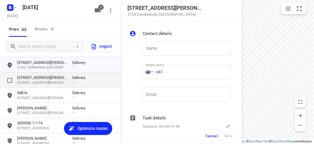
click at [37, 78] on p "[STREET_ADDRESS][PERSON_NAME]" at bounding box center [42, 77] width 50 height 5
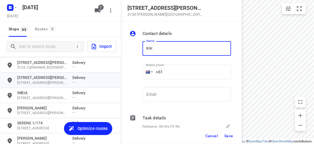
type input "KAI SHIN CHIN"
click at [174, 74] on input "+61" at bounding box center [186, 71] width 88 height 15
paste input "430029891"
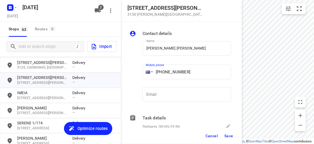
type input "+61 430029891"
click at [227, 132] on button "Save" at bounding box center [228, 136] width 13 height 10
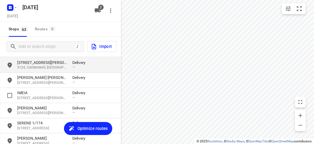
click at [27, 77] on p "KAI SHIN CHIN" at bounding box center [42, 77] width 50 height 5
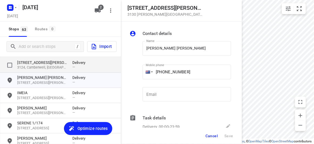
click at [29, 63] on p "[STREET_ADDRESS][PERSON_NAME]" at bounding box center [42, 62] width 50 height 5
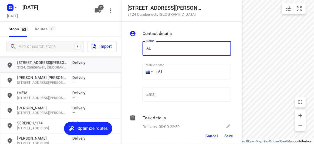
type input "ALVIN SIAW"
drag, startPoint x: 165, startPoint y: 66, endPoint x: 169, endPoint y: 69, distance: 4.7
click at [169, 69] on input "+61" at bounding box center [186, 71] width 88 height 15
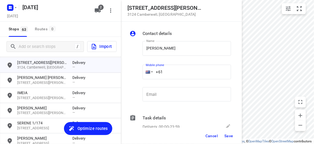
paste input "0402207709"
click at [167, 71] on input "+61 0402207709" at bounding box center [186, 71] width 88 height 15
type input "+61 402207709"
click at [228, 132] on button "Save" at bounding box center [228, 136] width 13 height 10
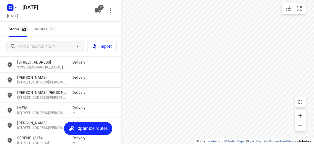
scroll to position [90, 0]
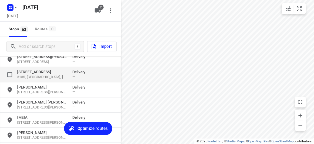
click at [36, 74] on p "3135, [GEOGRAPHIC_DATA], [GEOGRAPHIC_DATA]" at bounding box center [42, 76] width 50 height 5
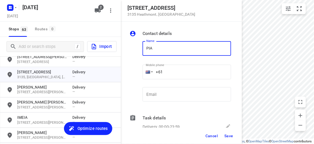
type input "PIAO PIAO 3/1"
click at [174, 72] on input "+61" at bounding box center [186, 71] width 88 height 15
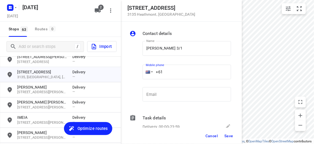
paste input "404154451"
type input "+61 404154451"
click at [230, 138] on button "Save" at bounding box center [228, 136] width 13 height 10
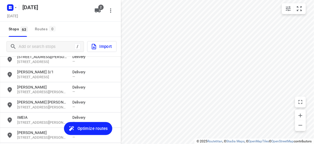
scroll to position [17, 0]
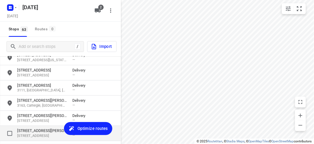
click at [28, 131] on p "[STREET_ADDRESS][PERSON_NAME]" at bounding box center [42, 130] width 50 height 5
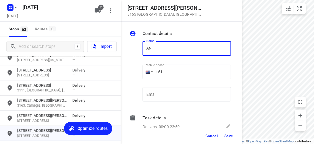
type input "ANDY"
click at [171, 75] on input "+61" at bounding box center [186, 71] width 88 height 15
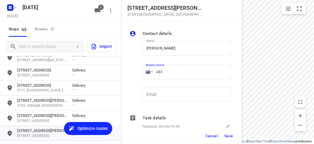
paste input "433015553"
type input "+61 433015553"
click at [228, 136] on span "Save" at bounding box center [228, 135] width 9 height 4
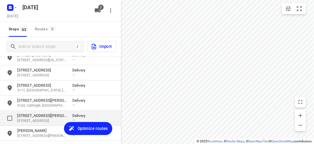
click at [37, 116] on p "[STREET_ADDRESS][PERSON_NAME]" at bounding box center [42, 115] width 50 height 5
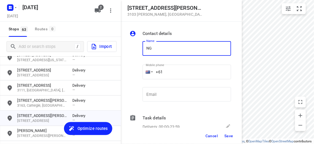
type input "Ngoc Tinh Cheung"
click at [172, 74] on input "+61" at bounding box center [186, 71] width 88 height 15
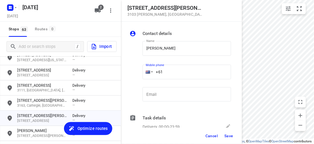
paste input "415997277"
type input "+61 415997277"
click at [227, 135] on span "Save" at bounding box center [228, 135] width 9 height 4
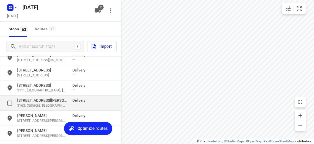
click at [36, 101] on p "[STREET_ADDRESS][PERSON_NAME]" at bounding box center [42, 99] width 50 height 5
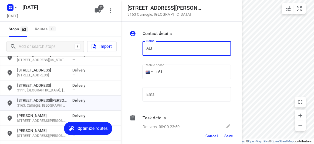
type input "ALISSA KHOO"
drag, startPoint x: 178, startPoint y: 55, endPoint x: 174, endPoint y: 72, distance: 17.8
click at [174, 72] on input "+61" at bounding box center [186, 71] width 88 height 15
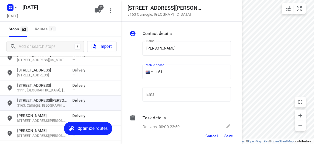
paste input "422791989"
type input "+61 422791989"
click at [228, 135] on span "Save" at bounding box center [228, 135] width 9 height 4
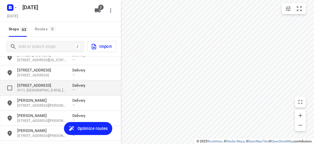
click at [32, 88] on p "3111, [GEOGRAPHIC_DATA], [GEOGRAPHIC_DATA]" at bounding box center [42, 90] width 50 height 5
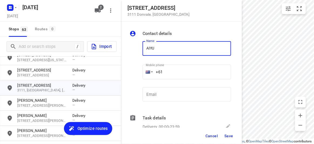
type input "AIYUEN CHOONG"
click at [171, 77] on input "+61" at bounding box center [186, 71] width 88 height 15
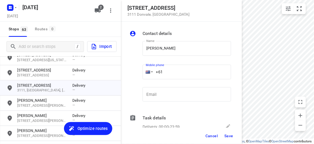
paste input "416531190"
type input "+61 416531190"
click at [228, 133] on span "Save" at bounding box center [228, 135] width 9 height 4
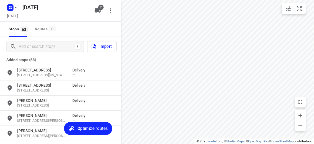
scroll to position [0, 0]
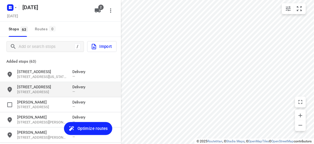
click at [31, 91] on p "[STREET_ADDRESS]" at bounding box center [42, 91] width 50 height 5
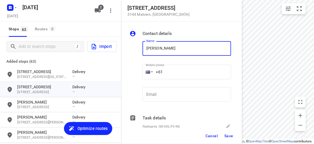
click at [172, 44] on input "[PERSON_NAME]" at bounding box center [186, 48] width 88 height 15
drag, startPoint x: 181, startPoint y: 47, endPoint x: 148, endPoint y: 47, distance: 32.1
click at [148, 47] on input "[PERSON_NAME]" at bounding box center [186, 48] width 88 height 15
type input "AMY YE"
drag, startPoint x: 173, startPoint y: 67, endPoint x: 171, endPoint y: 64, distance: 3.5
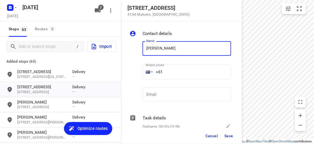
click at [172, 67] on input "+61" at bounding box center [186, 71] width 88 height 15
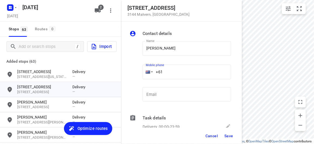
paste input "451175117"
type input "+61 451175117"
click at [227, 140] on div "Cancel Save" at bounding box center [181, 135] width 121 height 16
click at [228, 134] on span "Save" at bounding box center [228, 135] width 9 height 4
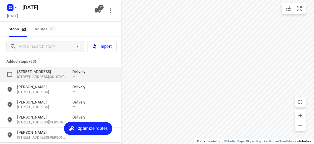
click at [37, 72] on p "[STREET_ADDRESS]" at bounding box center [42, 71] width 50 height 5
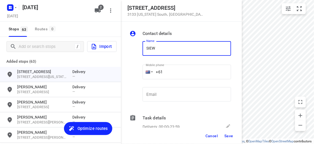
type input "SIEW GOH"
click at [179, 68] on input "+61" at bounding box center [186, 71] width 88 height 15
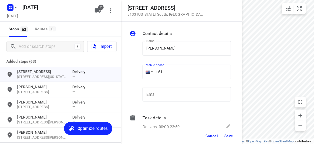
paste input "430012265"
type input "+61 430012265"
click at [231, 134] on span "Save" at bounding box center [228, 135] width 9 height 4
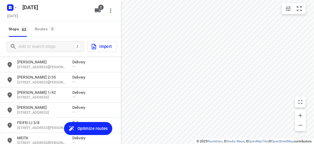
scroll to position [900, 0]
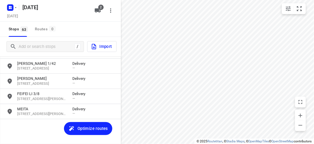
click at [88, 126] on span "Optimize routes" at bounding box center [92, 128] width 30 height 7
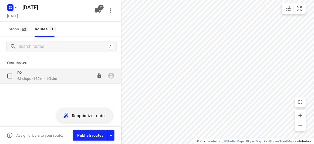
click at [66, 78] on div "D2 63 stops • 189km • 10h3m 13:30-23:33" at bounding box center [69, 75] width 104 height 11
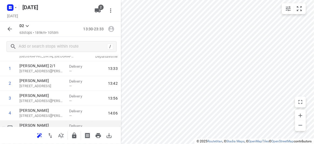
scroll to position [49, 0]
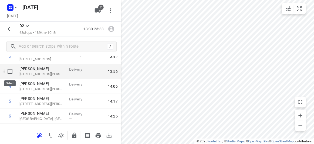
click at [10, 71] on input "checkbox" at bounding box center [10, 71] width 11 height 11
checkbox input "true"
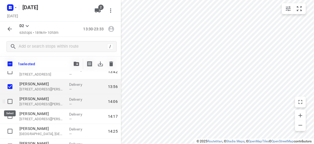
click at [9, 101] on input "checkbox" at bounding box center [10, 101] width 11 height 11
checkbox input "true"
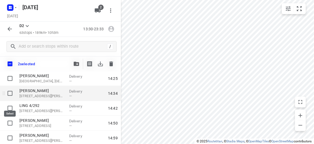
scroll to position [98, 0]
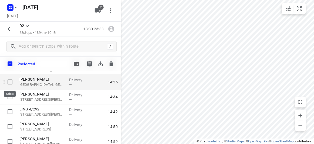
click at [12, 82] on input "checkbox" at bounding box center [10, 81] width 11 height 11
checkbox input "true"
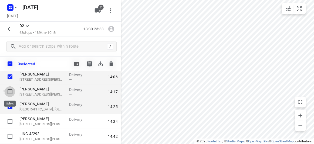
click at [14, 91] on input "checkbox" at bounding box center [10, 91] width 11 height 11
checkbox input "true"
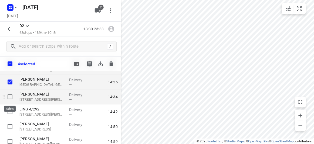
click at [12, 95] on input "checkbox" at bounding box center [10, 96] width 11 height 11
checkbox input "true"
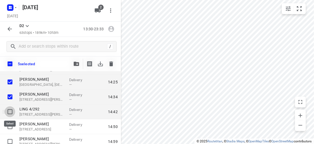
click at [9, 110] on input "checkbox" at bounding box center [10, 111] width 11 height 11
checkbox input "true"
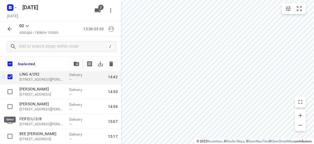
scroll to position [147, 0]
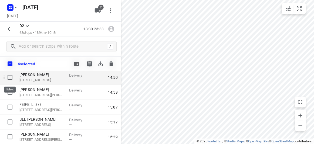
click at [11, 77] on input "checkbox" at bounding box center [10, 77] width 11 height 11
checkbox input "true"
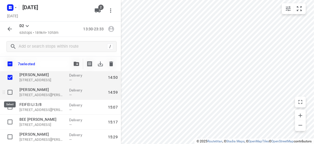
click at [9, 91] on input "checkbox" at bounding box center [10, 92] width 11 height 11
checkbox input "true"
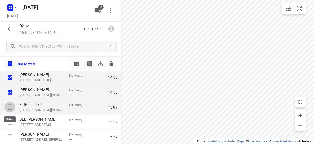
click at [9, 105] on input "checkbox" at bounding box center [10, 106] width 11 height 11
checkbox input "true"
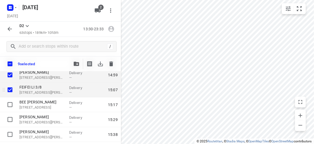
scroll to position [172, 0]
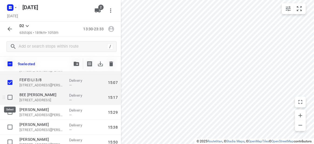
click at [9, 98] on input "checkbox" at bounding box center [10, 97] width 11 height 11
checkbox input "true"
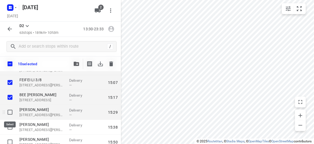
click at [11, 111] on input "checkbox" at bounding box center [10, 112] width 11 height 11
checkbox input "true"
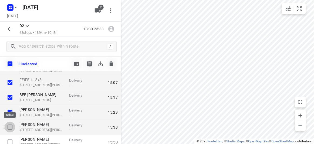
click at [11, 127] on input "checkbox" at bounding box center [10, 126] width 11 height 11
checkbox input "true"
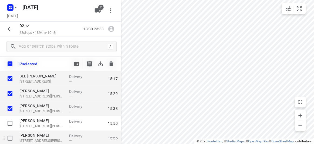
scroll to position [196, 0]
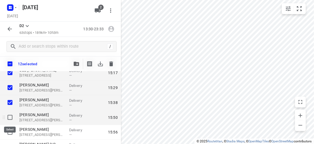
click at [11, 122] on input "checkbox" at bounding box center [10, 117] width 11 height 11
checkbox input "true"
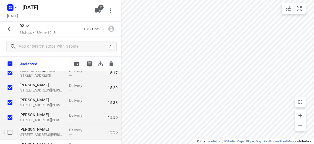
click at [10, 131] on input "checkbox" at bounding box center [10, 132] width 11 height 11
checkbox input "true"
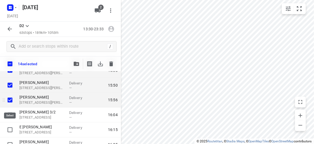
scroll to position [245, 0]
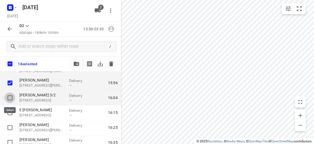
click at [8, 97] on input "checkbox" at bounding box center [10, 97] width 11 height 11
checkbox input "true"
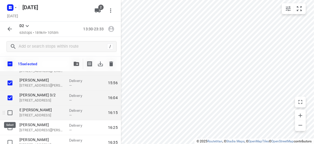
click at [10, 112] on input "checkbox" at bounding box center [10, 112] width 11 height 11
checkbox input "false"
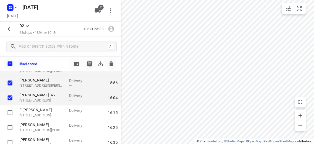
click at [77, 69] on div "15 selected" at bounding box center [60, 63] width 121 height 15
click at [76, 65] on icon "button" at bounding box center [76, 64] width 5 height 4
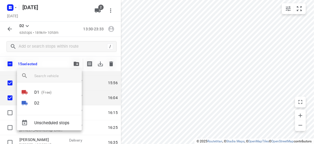
click at [55, 65] on div at bounding box center [157, 72] width 314 height 144
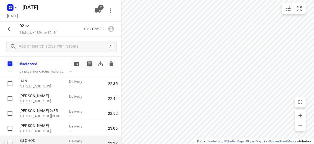
scroll to position [904, 0]
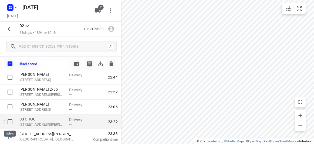
click at [12, 122] on input "checkbox" at bounding box center [10, 121] width 11 height 11
checkbox input "true"
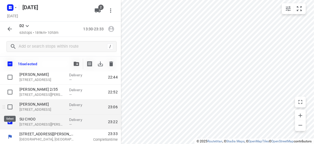
click at [13, 107] on input "checkbox" at bounding box center [10, 106] width 11 height 11
checkbox input "true"
click at [76, 62] on icon "button" at bounding box center [76, 64] width 5 height 4
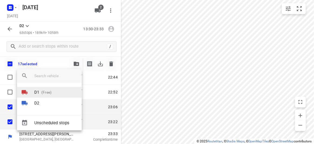
click at [41, 94] on p "(Free)" at bounding box center [45, 92] width 12 height 6
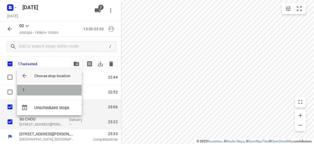
click at [28, 87] on li "1" at bounding box center [49, 89] width 65 height 11
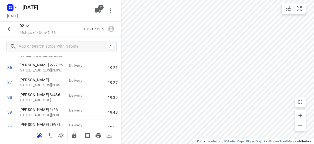
scroll to position [654, 0]
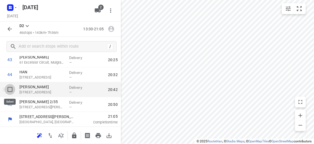
click at [11, 90] on input "checkbox" at bounding box center [10, 89] width 11 height 11
checkbox input "true"
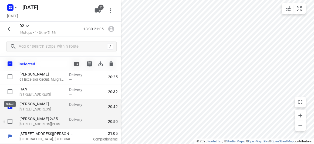
scroll to position [652, 0]
click at [10, 123] on input "checkbox" at bounding box center [10, 121] width 11 height 11
checkbox input "true"
click at [74, 63] on icon "button" at bounding box center [76, 64] width 5 height 4
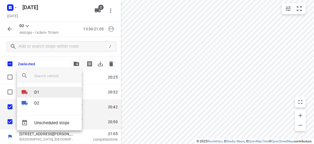
click at [41, 93] on li "D1" at bounding box center [49, 92] width 65 height 11
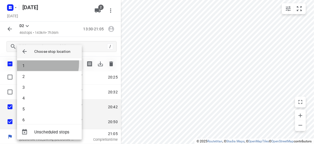
click at [30, 63] on li "1" at bounding box center [49, 65] width 65 height 11
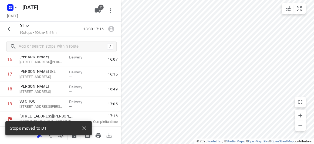
scroll to position [253, 0]
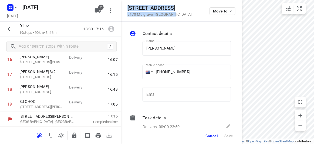
drag, startPoint x: 178, startPoint y: 15, endPoint x: 127, endPoint y: 5, distance: 51.2
click at [127, 5] on div "13 Emden Crescent 3170 Mulgrave , Australia Move to" at bounding box center [181, 11] width 108 height 12
copy div "13 Emden Crescent 3170 Mulgrave , Australia"
drag, startPoint x: 97, startPoint y: 5, endPoint x: 98, endPoint y: 8, distance: 3.4
click at [97, 5] on button "2" at bounding box center [97, 10] width 11 height 11
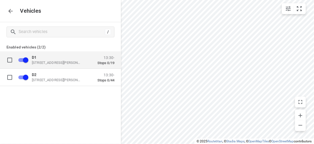
click at [36, 61] on p "49 John St, Oakleigh VIC 3166, Australia" at bounding box center [59, 62] width 54 height 4
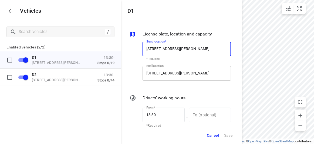
click at [158, 71] on input "49 John St, Oakleigh VIC 3166, Australia" at bounding box center [186, 73] width 88 height 15
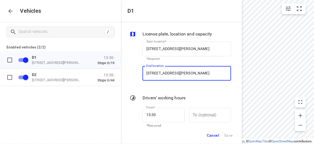
paste input "13 Emden Crescent 3170 Mulgrave"
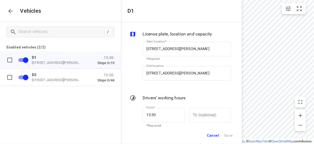
click at [165, 64] on div "End location 49 John St, Oakleigh VIC 3166, Australia End location" at bounding box center [186, 75] width 93 height 25
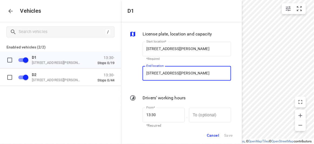
click at [164, 73] on input "49 John St, Oakleigh VIC 3166, Australia" at bounding box center [186, 73] width 88 height 15
drag, startPoint x: 218, startPoint y: 73, endPoint x: 131, endPoint y: 73, distance: 87.1
click at [131, 73] on div "Start location* 49 John St, Oakleigh VIC 3166, Australia Start location* *Requi…" at bounding box center [180, 62] width 104 height 51
paste input "13 Emden Crescent 3170 Mulgrave"
type input "13 Emden Crescent 3170 Mulgrave, Australia"
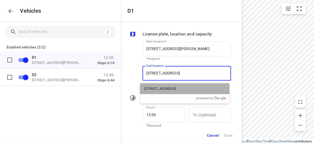
click at [169, 89] on p "13 Emden Crescent, Mulgrave VIC 3170, Australia" at bounding box center [160, 88] width 32 height 5
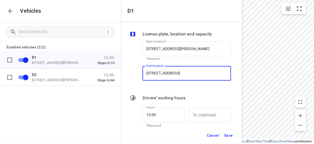
type input "13 Emden Cres, Mulgrave VIC 3170, Australia"
click at [229, 132] on span "Save" at bounding box center [228, 135] width 9 height 7
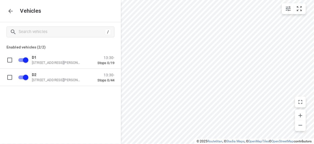
click at [14, 12] on button "button" at bounding box center [10, 11] width 11 height 11
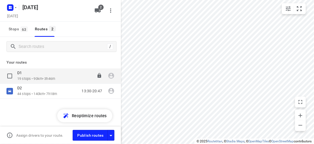
click at [21, 73] on p "D1" at bounding box center [21, 72] width 8 height 5
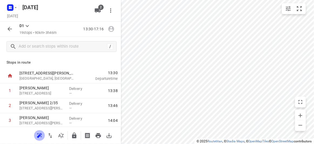
click at [42, 132] on icon "button" at bounding box center [39, 135] width 6 height 6
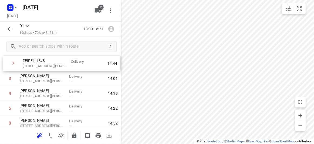
scroll to position [0, 0]
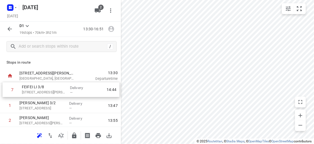
drag, startPoint x: 43, startPoint y: 111, endPoint x: 45, endPoint y: 93, distance: 18.1
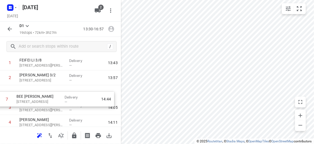
scroll to position [28, 0]
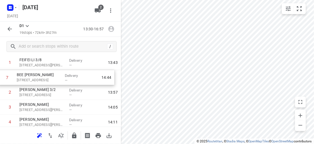
drag, startPoint x: 35, startPoint y: 109, endPoint x: 31, endPoint y: 79, distance: 30.5
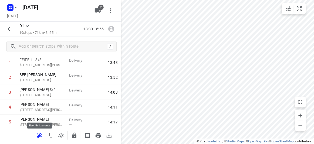
click at [40, 134] on icon "button" at bounding box center [39, 135] width 6 height 6
click at [11, 29] on icon "button" at bounding box center [10, 29] width 4 height 4
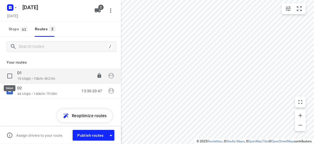
click at [13, 76] on input "checkbox" at bounding box center [9, 75] width 11 height 11
checkbox input "true"
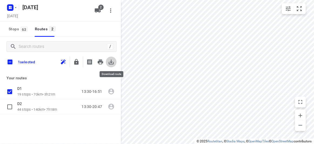
click at [111, 62] on icon "button" at bounding box center [111, 61] width 5 height 5
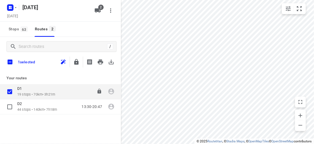
click at [25, 93] on p "19 stops • 70km • 3h21m" at bounding box center [36, 94] width 38 height 5
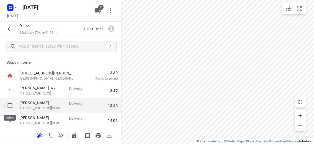
click at [8, 105] on input "checkbox" at bounding box center [10, 105] width 11 height 11
checkbox input "true"
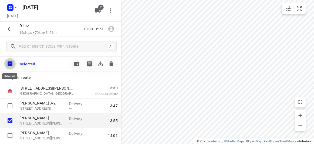
click at [11, 64] on input "checkbox" at bounding box center [9, 63] width 11 height 11
checkbox input "true"
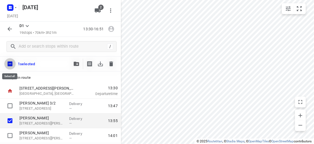
checkbox input "true"
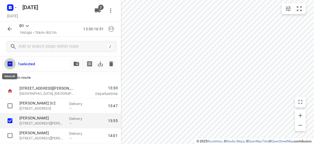
checkbox input "true"
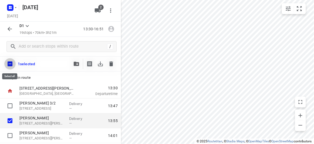
checkbox input "true"
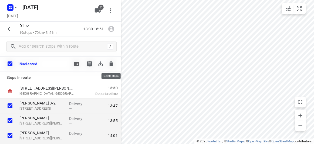
click at [114, 65] on button "button" at bounding box center [111, 63] width 11 height 11
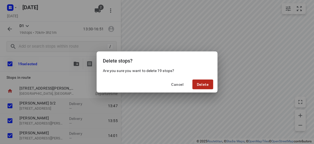
click at [198, 87] on button "Delete" at bounding box center [202, 84] width 21 height 10
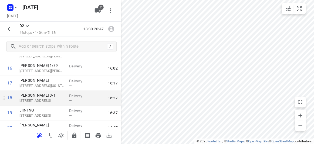
scroll to position [245, 0]
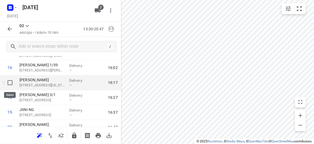
click at [9, 84] on input "checkbox" at bounding box center [10, 82] width 11 height 11
checkbox input "true"
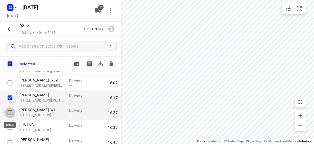
click at [10, 116] on input "checkbox" at bounding box center [10, 112] width 11 height 11
checkbox input "true"
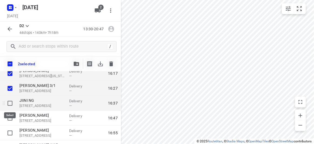
click at [9, 103] on input "checkbox" at bounding box center [10, 103] width 11 height 11
checkbox input "true"
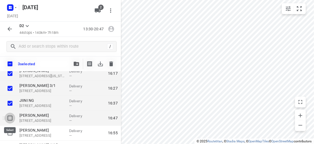
click at [11, 115] on input "checkbox" at bounding box center [10, 118] width 11 height 11
checkbox input "true"
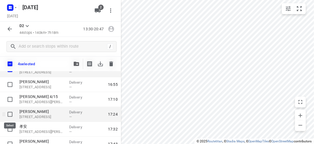
scroll to position [319, 0]
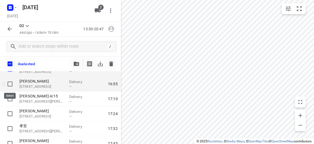
click at [12, 83] on input "checkbox" at bounding box center [10, 83] width 11 height 11
checkbox input "true"
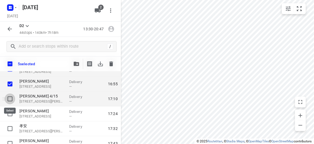
click at [12, 97] on input "checkbox" at bounding box center [10, 98] width 11 height 11
checkbox input "true"
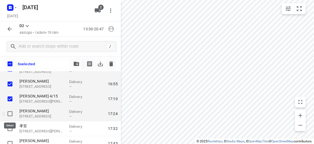
click at [8, 117] on input "checkbox" at bounding box center [10, 113] width 11 height 11
checkbox input "true"
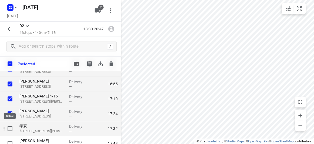
click at [9, 126] on input "checkbox" at bounding box center [10, 128] width 11 height 11
checkbox input "true"
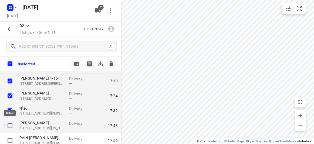
scroll to position [343, 0]
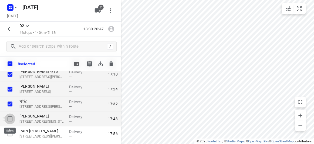
click at [8, 118] on input "checkbox" at bounding box center [10, 118] width 11 height 11
checkbox input "true"
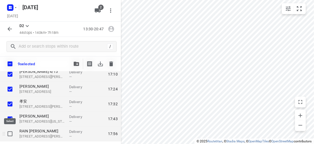
click at [9, 133] on input "checkbox" at bounding box center [10, 133] width 11 height 11
checkbox input "true"
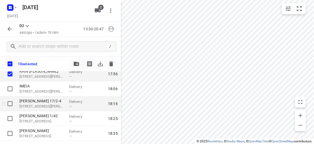
scroll to position [392, 0]
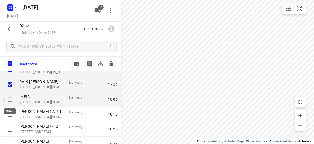
click at [8, 99] on input "checkbox" at bounding box center [10, 99] width 11 height 11
checkbox input "true"
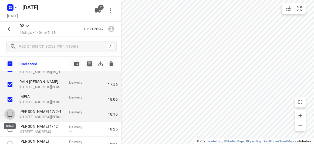
click at [9, 113] on input "checkbox" at bounding box center [10, 113] width 11 height 11
checkbox input "true"
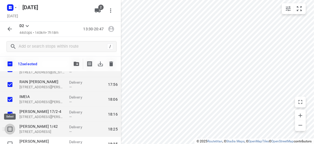
click at [8, 126] on input "checkbox" at bounding box center [10, 128] width 11 height 11
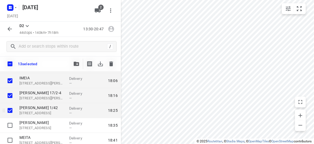
scroll to position [417, 0]
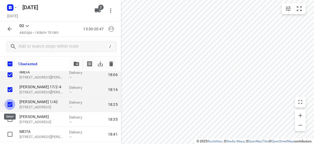
click at [10, 103] on input "checkbox" at bounding box center [10, 104] width 11 height 11
checkbox input "false"
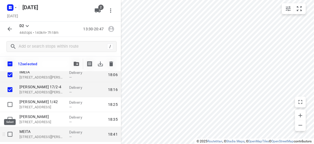
click at [9, 133] on input "checkbox" at bounding box center [10, 133] width 11 height 11
checkbox input "true"
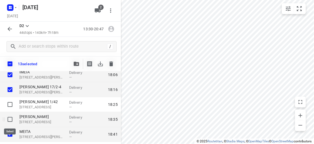
click at [10, 119] on input "checkbox" at bounding box center [10, 119] width 11 height 11
checkbox input "true"
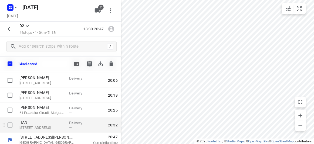
scroll to position [622, 0]
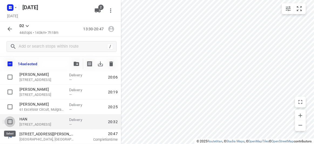
click at [9, 121] on input "checkbox" at bounding box center [10, 121] width 11 height 11
checkbox input "true"
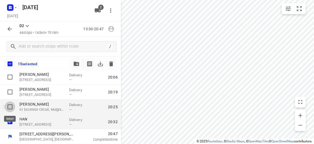
click at [8, 106] on input "checkbox" at bounding box center [10, 106] width 11 height 11
checkbox input "true"
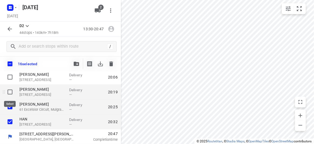
click at [11, 94] on input "checkbox" at bounding box center [10, 91] width 11 height 11
checkbox input "true"
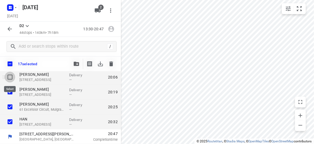
click at [10, 75] on input "checkbox" at bounding box center [10, 76] width 11 height 11
checkbox input "true"
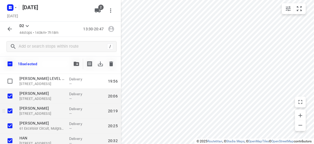
scroll to position [598, 0]
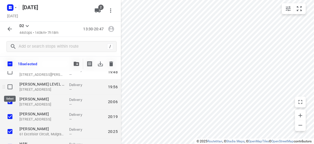
click at [11, 88] on input "checkbox" at bounding box center [10, 86] width 11 height 11
checkbox input "true"
click at [74, 65] on icon "button" at bounding box center [76, 64] width 5 height 4
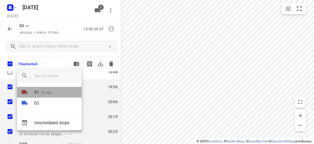
click at [42, 92] on p "(Free)" at bounding box center [45, 92] width 12 height 6
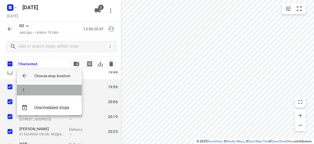
click at [36, 86] on li "1" at bounding box center [49, 89] width 65 height 11
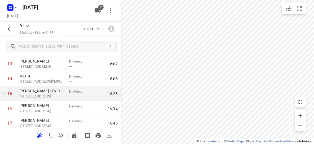
scroll to position [204, 0]
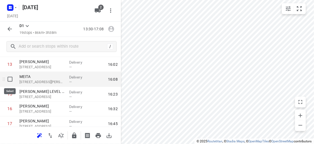
click at [9, 80] on input "checkbox" at bounding box center [10, 79] width 11 height 11
checkbox input "true"
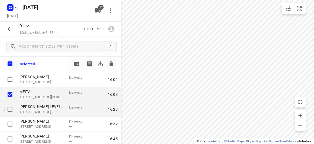
click at [10, 111] on input "checkbox" at bounding box center [10, 109] width 11 height 11
checkbox input "true"
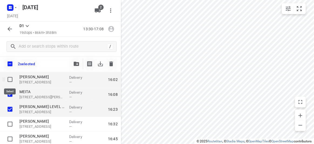
click at [13, 79] on input "checkbox" at bounding box center [10, 79] width 11 height 11
checkbox input "true"
click at [7, 107] on input "checkbox" at bounding box center [10, 109] width 11 height 11
checkbox input "false"
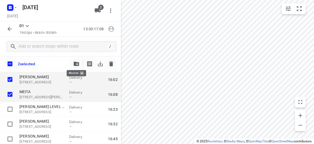
click at [80, 64] on button "button" at bounding box center [76, 63] width 11 height 11
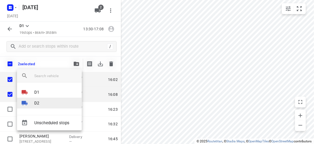
click at [43, 102] on li "D2" at bounding box center [49, 102] width 65 height 11
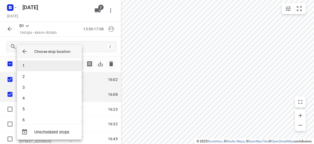
click at [37, 67] on li "1" at bounding box center [49, 65] width 65 height 11
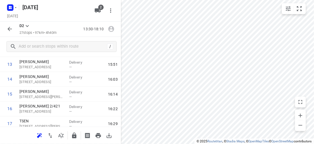
scroll to position [372, 0]
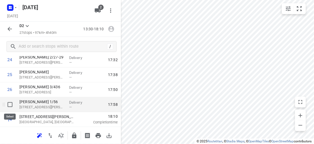
click at [8, 104] on input "checkbox" at bounding box center [10, 104] width 11 height 11
checkbox input "true"
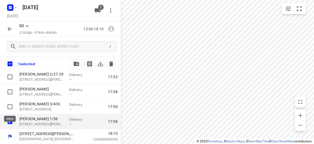
scroll to position [370, 0]
click at [78, 65] on icon "button" at bounding box center [76, 64] width 5 height 4
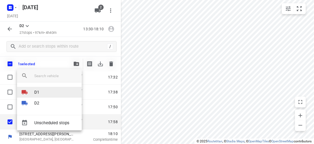
click at [46, 95] on li "D1" at bounding box center [49, 92] width 65 height 11
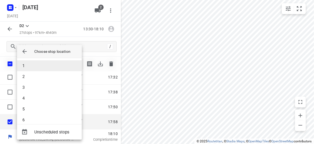
click at [30, 65] on li "1" at bounding box center [49, 65] width 65 height 11
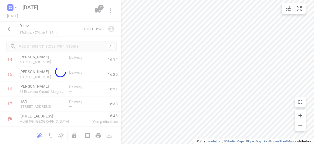
scroll to position [224, 0]
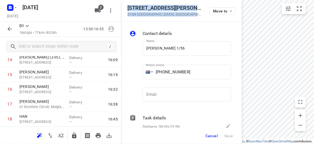
drag, startPoint x: 181, startPoint y: 13, endPoint x: 127, endPoint y: 8, distance: 54.8
click at [127, 8] on div "56 Albert Street 3149 Mount Waverley , Australia Move to" at bounding box center [181, 11] width 121 height 22
copy div "56 Albert Street 3149 Mount Waverley , Australia"
click at [96, 10] on icon "button" at bounding box center [98, 10] width 6 height 4
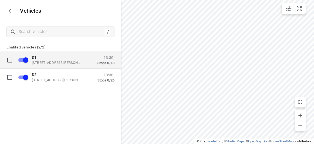
click at [43, 57] on p "D1" at bounding box center [59, 57] width 54 height 4
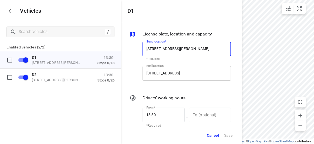
click at [156, 72] on input "13 Emden Cres, Mulgrave VIC 3170, Australia" at bounding box center [186, 73] width 88 height 15
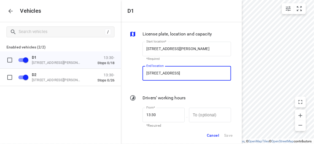
paste input "56 Albert Street 3149 Mount Waverley"
type input "56 Albert Street 3149 Mount Waverley, Australia"
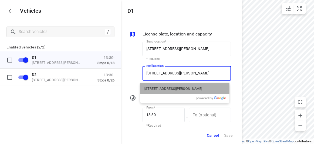
click at [154, 90] on p "56 Albert Street, Mount Waverley VIC 3149, Australia" at bounding box center [173, 88] width 58 height 5
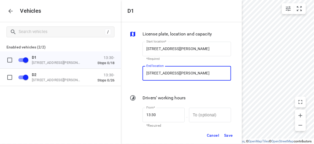
type input "56 Albert St, Mount Waverley VIC 3149, Australia"
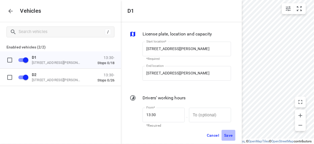
click at [233, 138] on button "Save" at bounding box center [229, 135] width 14 height 11
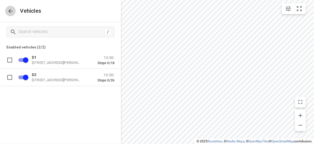
click at [8, 12] on icon "button" at bounding box center [10, 11] width 6 height 6
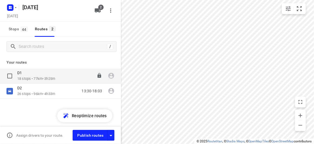
click at [24, 82] on div "D1 18 stops • 77km • 3h25m 13:30-16:55" at bounding box center [60, 75] width 121 height 15
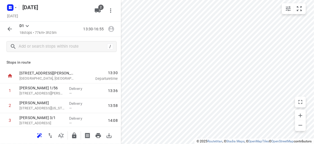
click at [37, 135] on icon "button" at bounding box center [39, 135] width 6 height 6
click at [9, 30] on icon "button" at bounding box center [10, 29] width 4 height 4
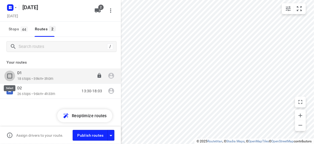
click at [11, 74] on input "checkbox" at bounding box center [9, 75] width 11 height 11
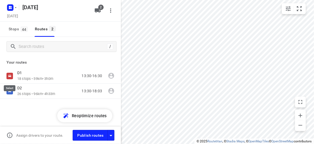
checkbox input "true"
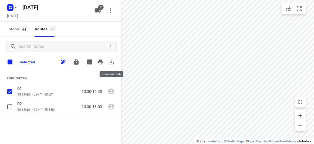
click at [111, 62] on icon "button" at bounding box center [111, 62] width 6 height 6
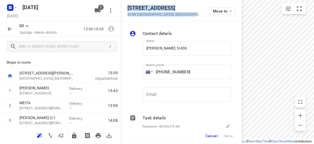
drag, startPoint x: 185, startPoint y: 15, endPoint x: 124, endPoint y: 8, distance: 60.6
click at [124, 8] on div "436 High Street Road 3149 Mount Waverley , Australia Move to" at bounding box center [181, 11] width 121 height 22
copy div "436 High Street Road 3149 Mount Waverley , Australia"
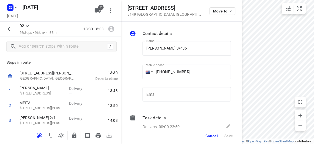
click at [91, 11] on div "02 SEPTEMBER 2025 Monday, Sep 01" at bounding box center [49, 10] width 86 height 19
click at [97, 11] on icon "button" at bounding box center [98, 10] width 6 height 4
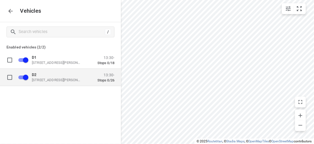
click at [50, 74] on p "D2" at bounding box center [59, 74] width 54 height 4
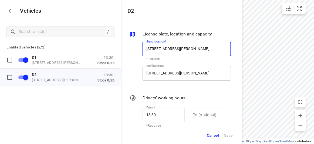
click at [182, 75] on input "49 John St, Oakleigh VIC 3166, Australia" at bounding box center [186, 73] width 88 height 15
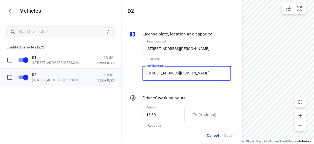
paste input "36 High Street Road 3149 Mount Waverley"
type input "436 High Street Road 3149 Mount Waverley, Australia"
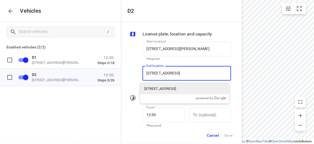
click at [160, 88] on p "436 High Street Road, Mount Waverley VIC 3149, Australia" at bounding box center [160, 88] width 32 height 5
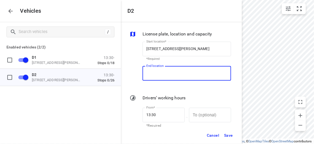
scroll to position [0, 0]
type input "436 High St Rd, Mount Waverley VIC 3149, Australia"
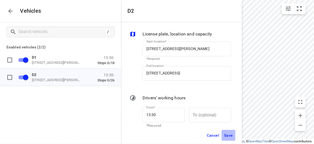
click at [227, 132] on span "Save" at bounding box center [228, 135] width 9 height 7
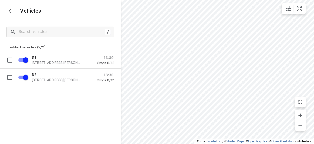
click at [12, 13] on icon "button" at bounding box center [10, 11] width 6 height 6
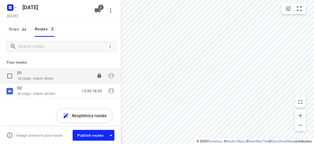
click at [33, 78] on p "18 stops • 59km • 3h0m" at bounding box center [35, 78] width 36 height 5
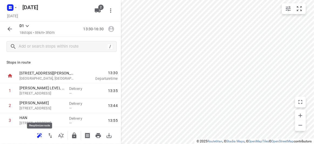
click at [37, 135] on icon "button" at bounding box center [39, 135] width 6 height 6
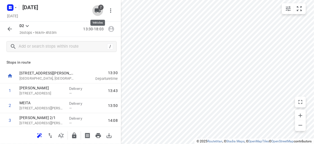
click at [102, 9] on span "2" at bounding box center [100, 7] width 5 height 5
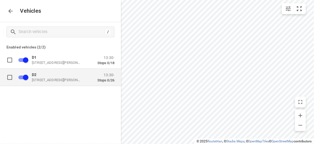
click at [55, 76] on div "D2 49 John St, Oakleigh VIC 3166, Australia" at bounding box center [59, 77] width 54 height 10
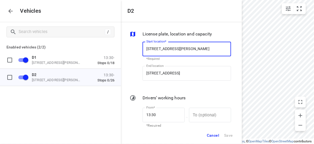
click at [212, 136] on span "Cancel" at bounding box center [213, 135] width 12 height 7
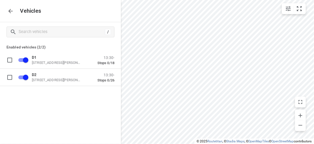
click at [9, 11] on icon "button" at bounding box center [10, 11] width 4 height 4
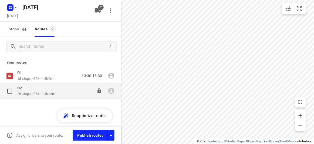
click at [34, 89] on div "D2" at bounding box center [36, 88] width 38 height 6
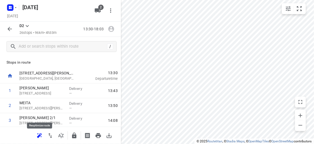
click at [36, 135] on button "button" at bounding box center [39, 135] width 11 height 11
click at [9, 29] on icon "button" at bounding box center [10, 29] width 4 height 4
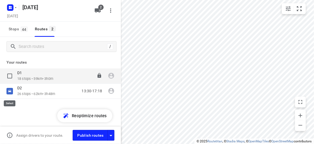
drag, startPoint x: 10, startPoint y: 91, endPoint x: 31, endPoint y: 84, distance: 22.3
click at [0, 0] on input "checkbox" at bounding box center [0, 0] width 0 height 0
checkbox input "true"
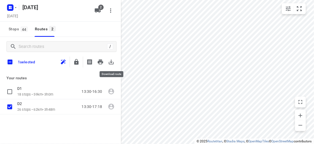
click at [110, 62] on icon "button" at bounding box center [111, 61] width 5 height 5
